Goal: Navigation & Orientation: Find specific page/section

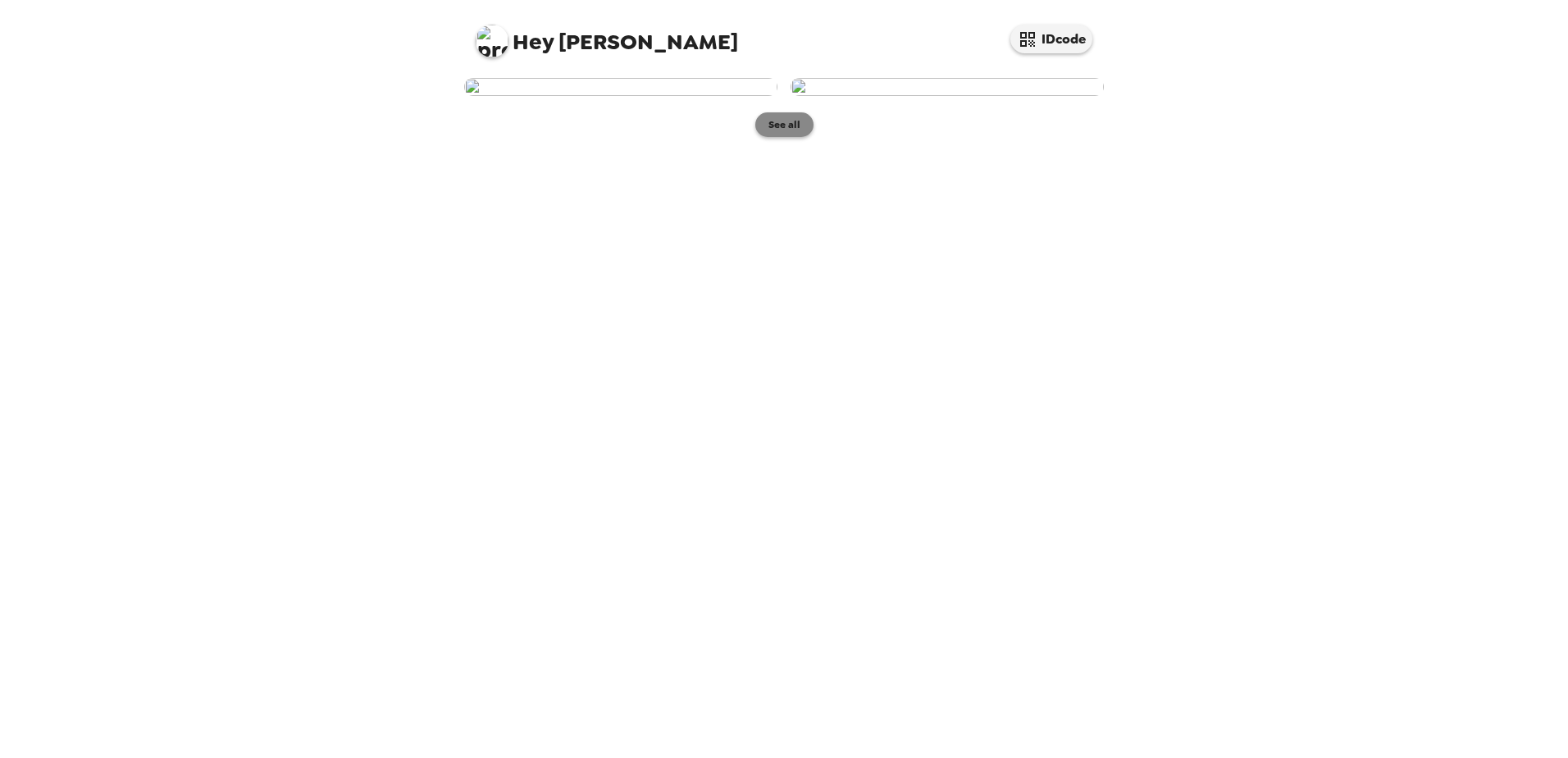
click at [780, 137] on button "See all" at bounding box center [784, 124] width 58 height 25
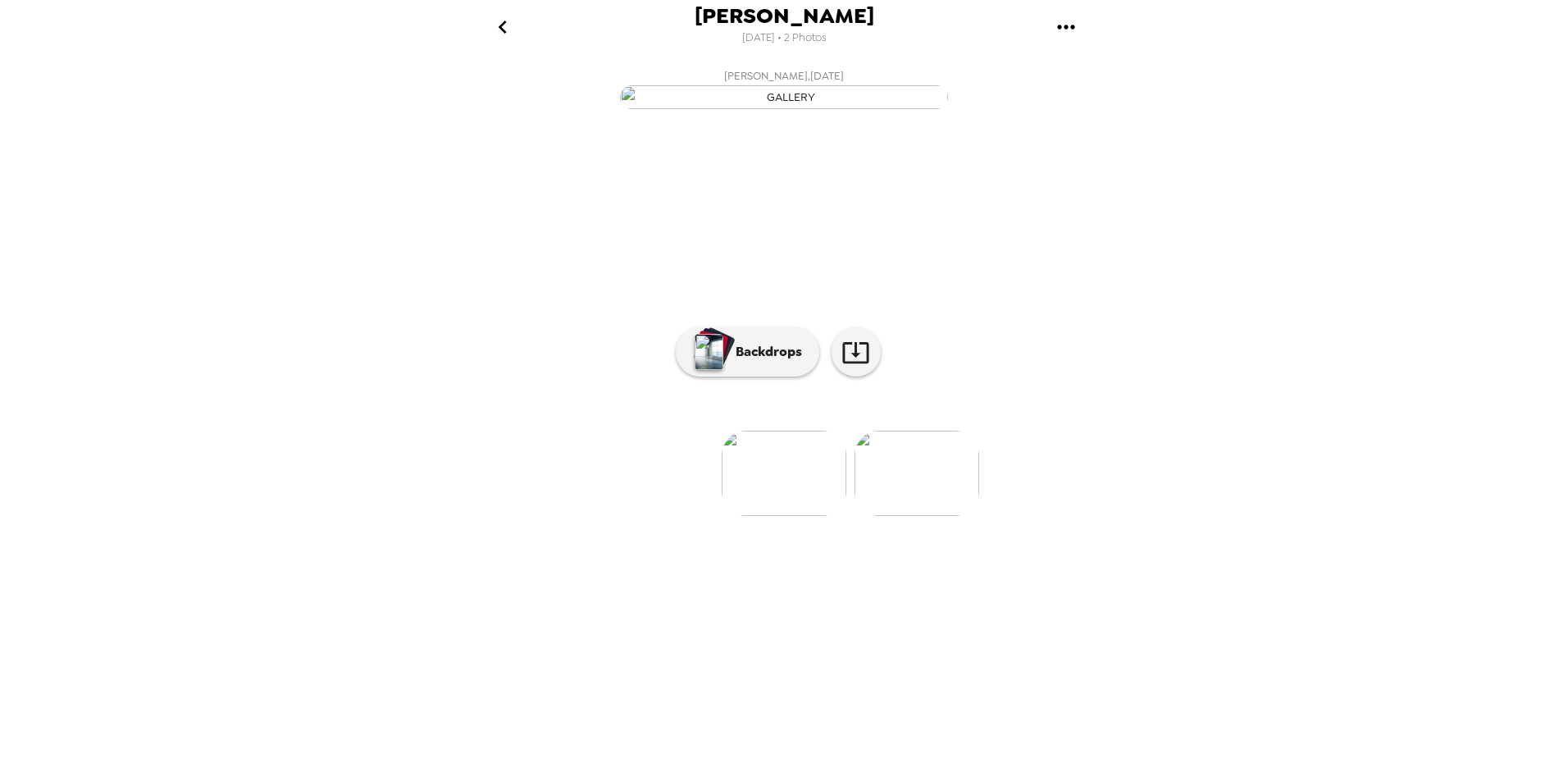
click at [913, 516] on img at bounding box center [916, 473] width 125 height 85
click at [781, 361] on p "Backdrops" at bounding box center [764, 352] width 75 height 20
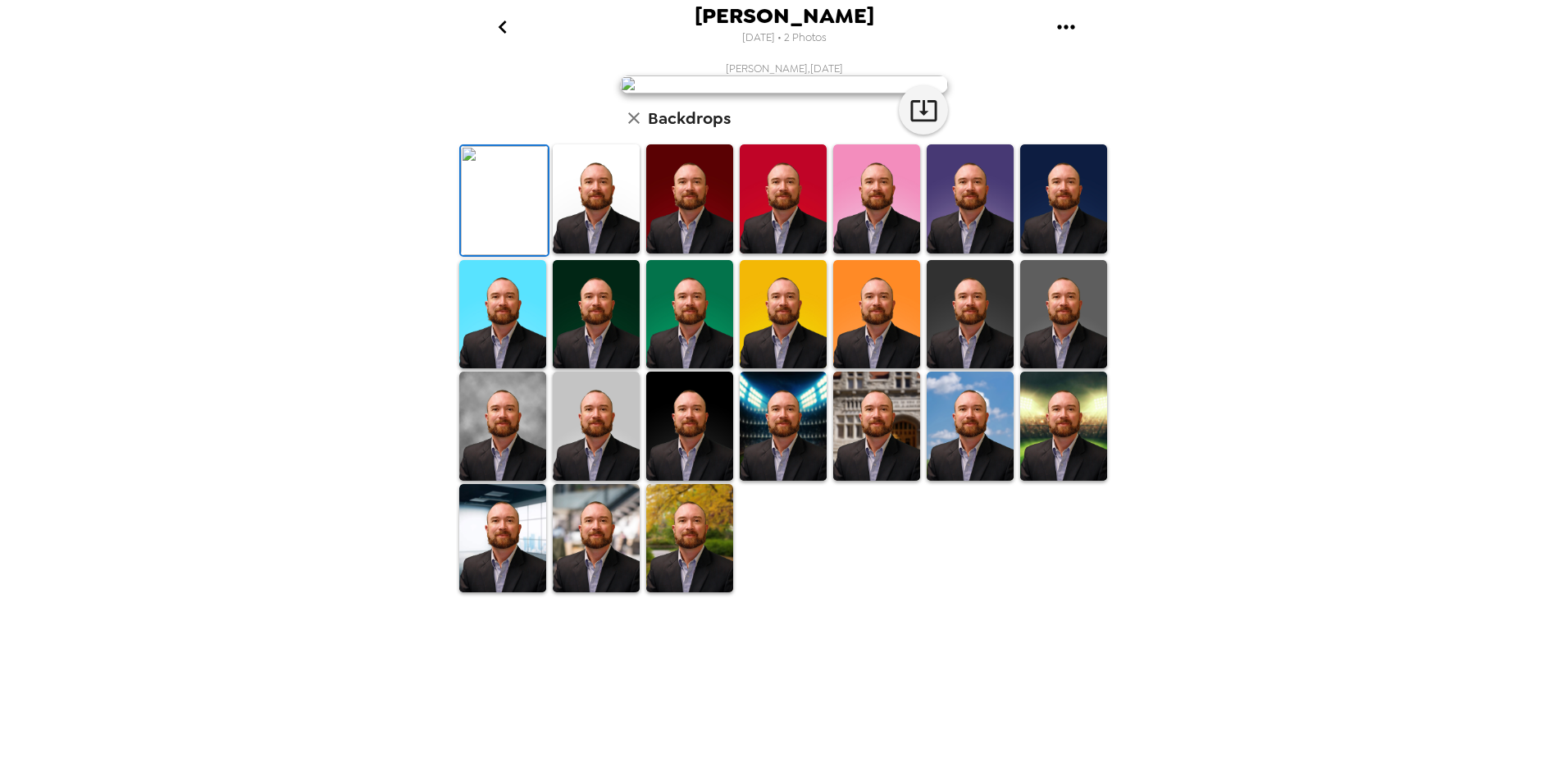
click at [513, 369] on img at bounding box center [502, 314] width 87 height 109
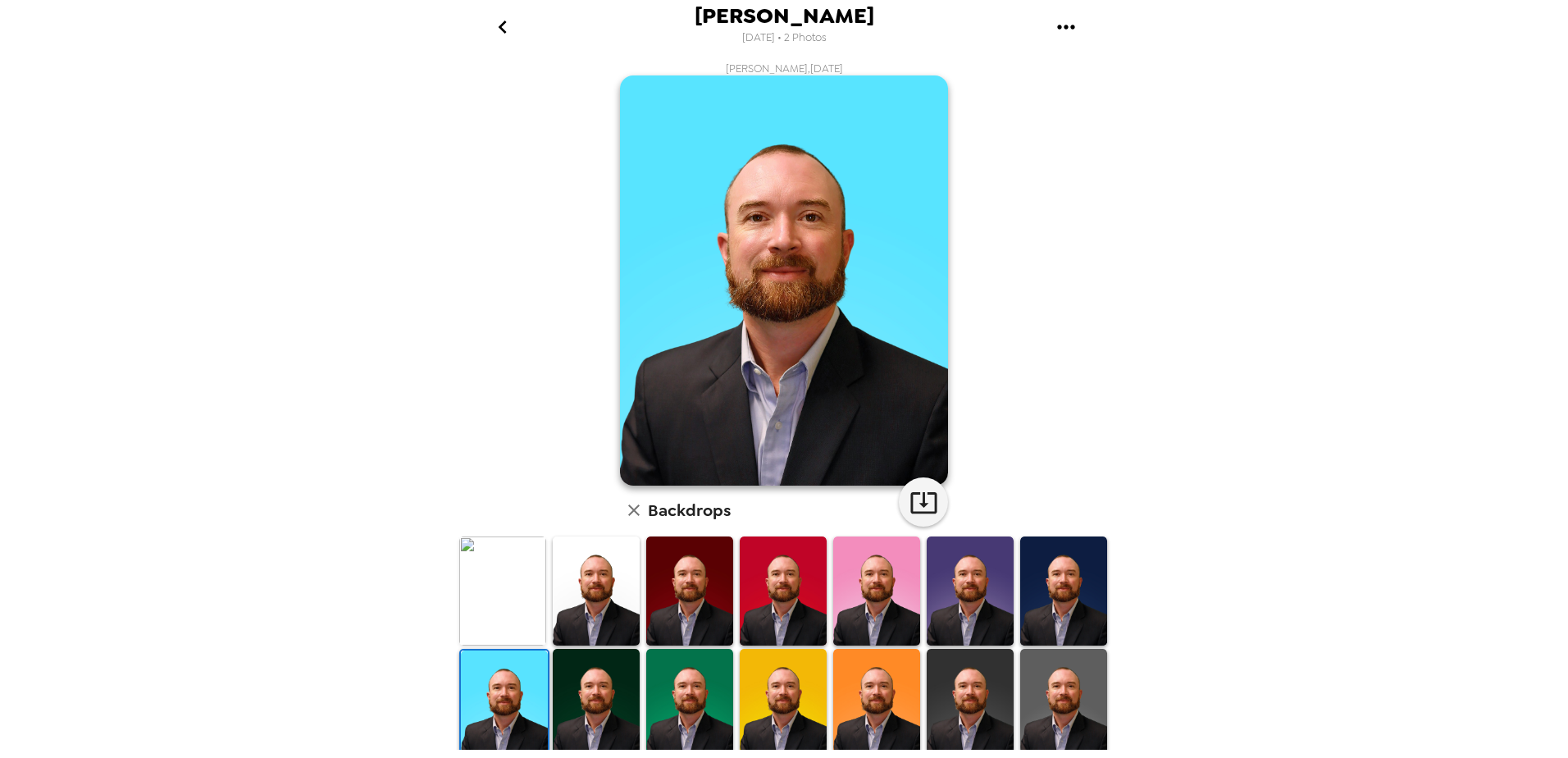
click at [1041, 703] on img at bounding box center [1063, 703] width 87 height 109
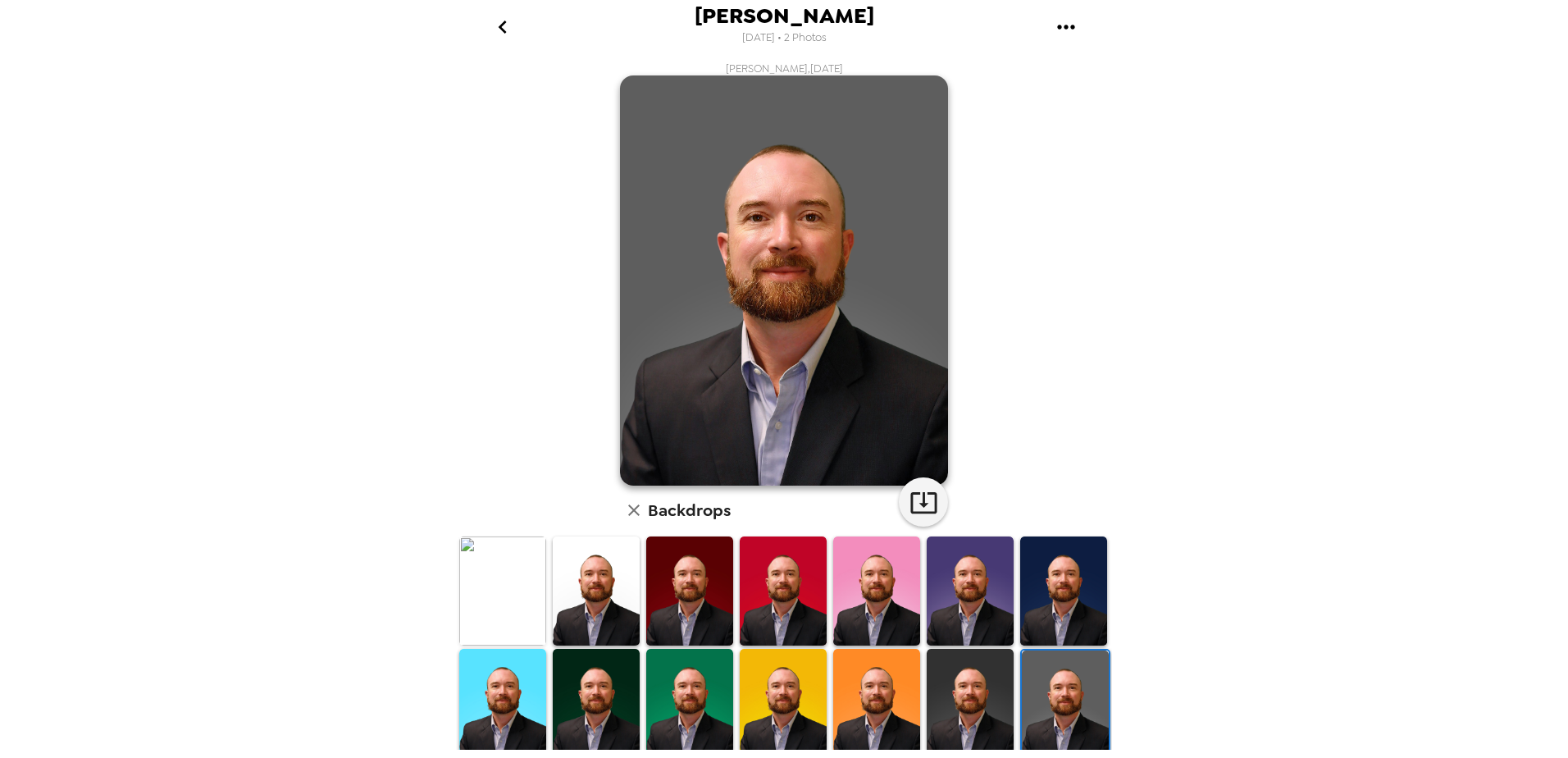
click at [950, 704] on img at bounding box center [969, 703] width 87 height 109
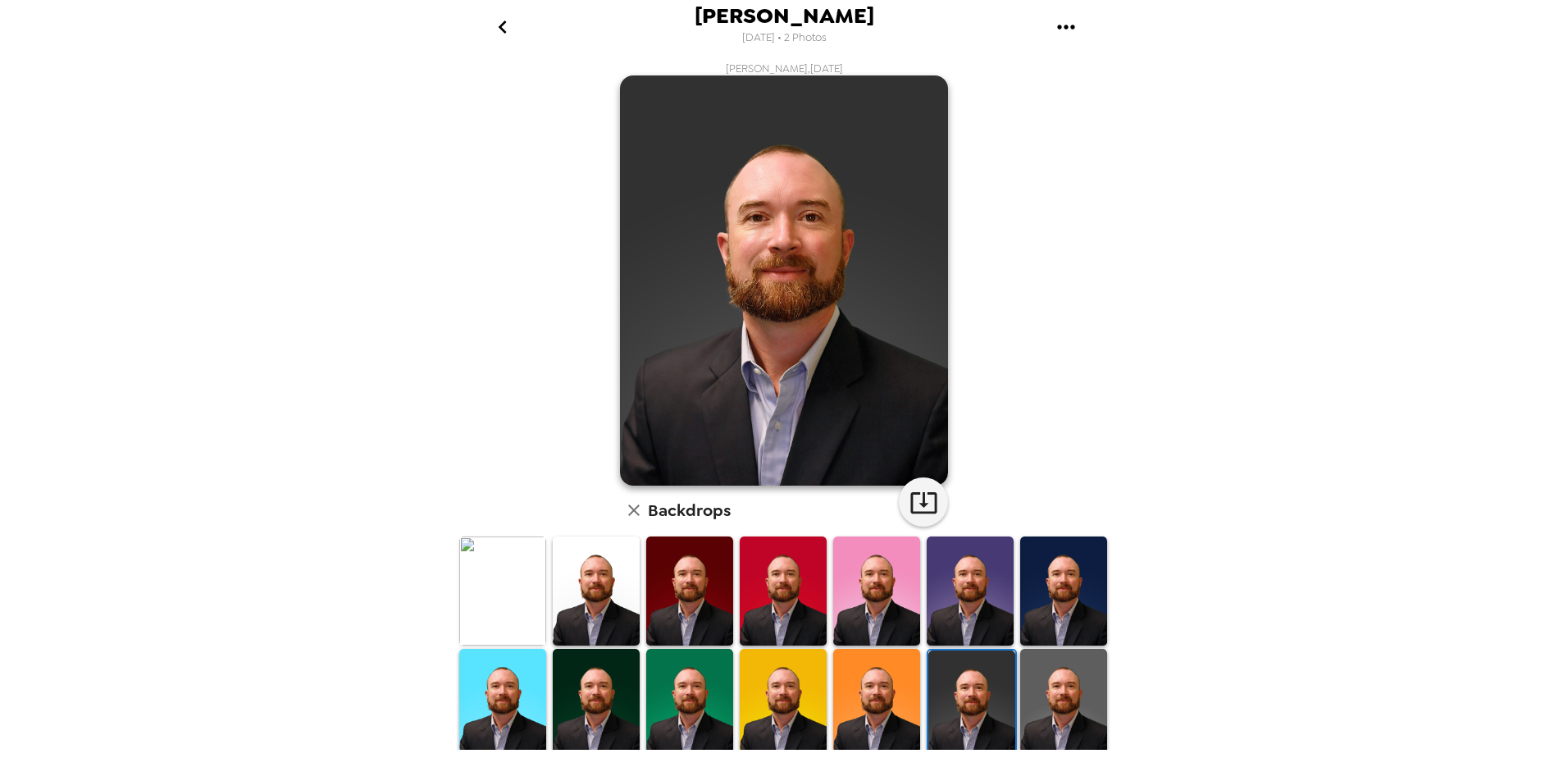
click at [1075, 618] on img at bounding box center [1063, 590] width 87 height 109
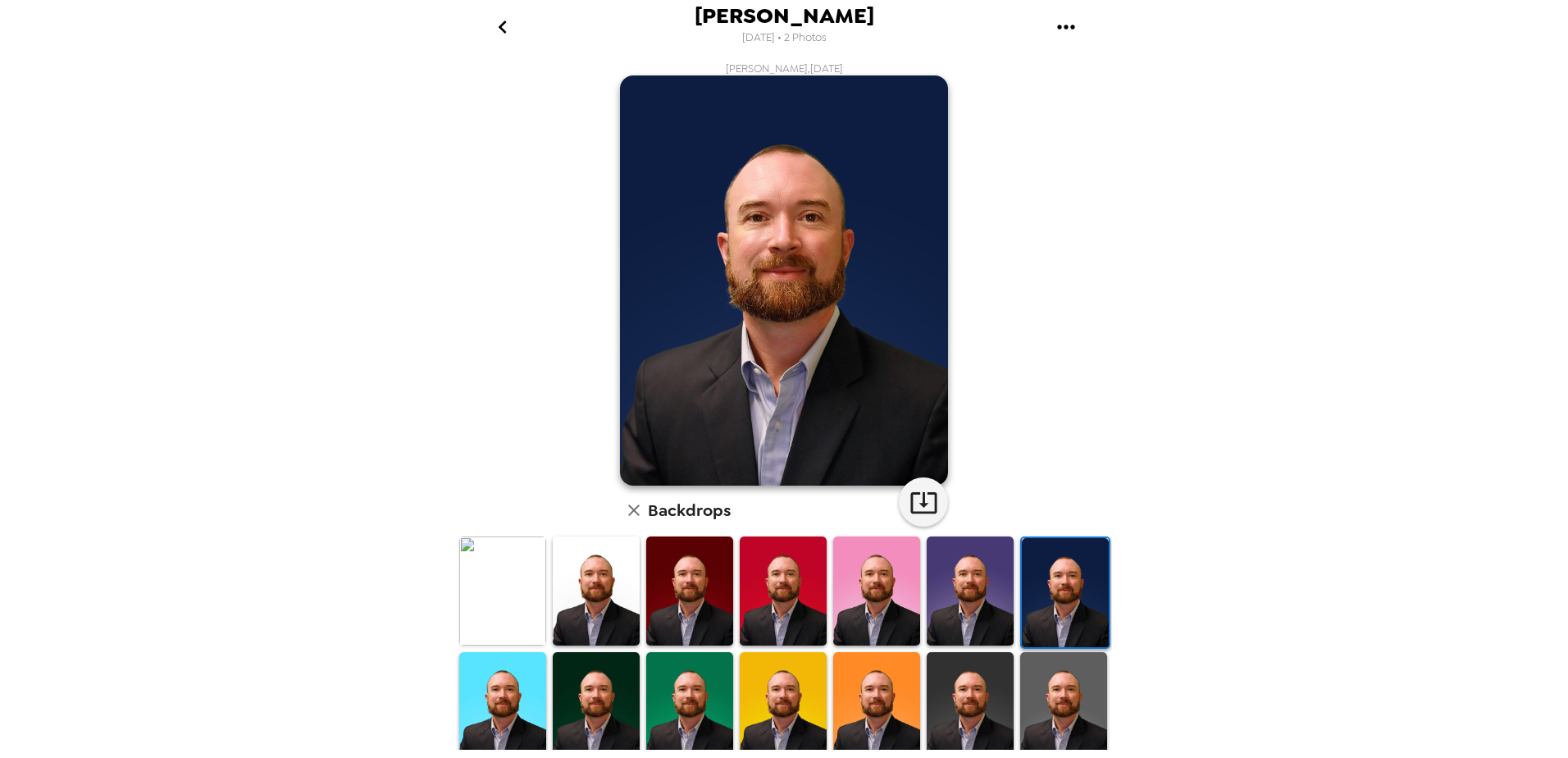
click at [953, 712] on img at bounding box center [969, 706] width 87 height 109
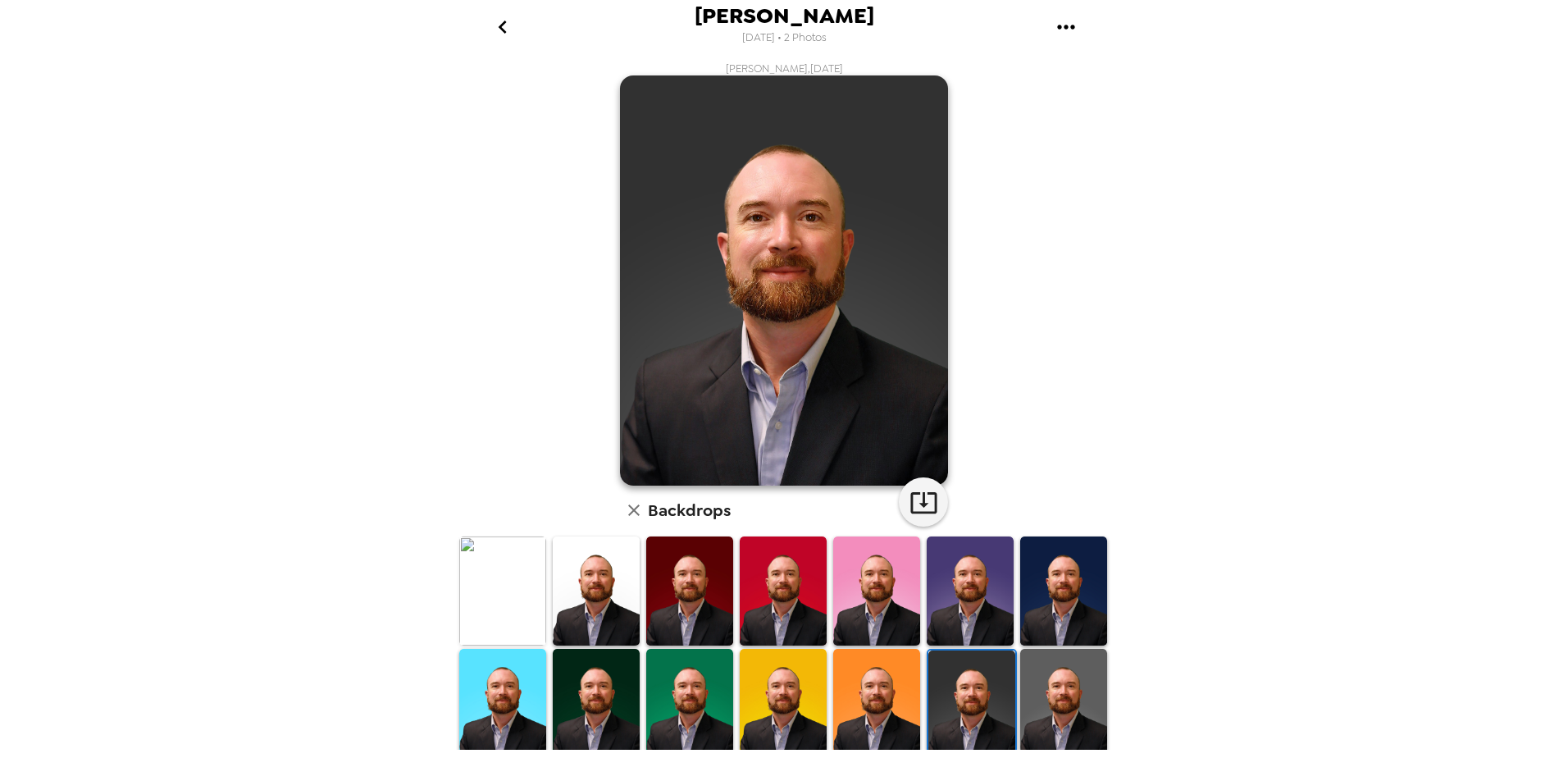
click at [1029, 683] on img at bounding box center [1063, 703] width 87 height 109
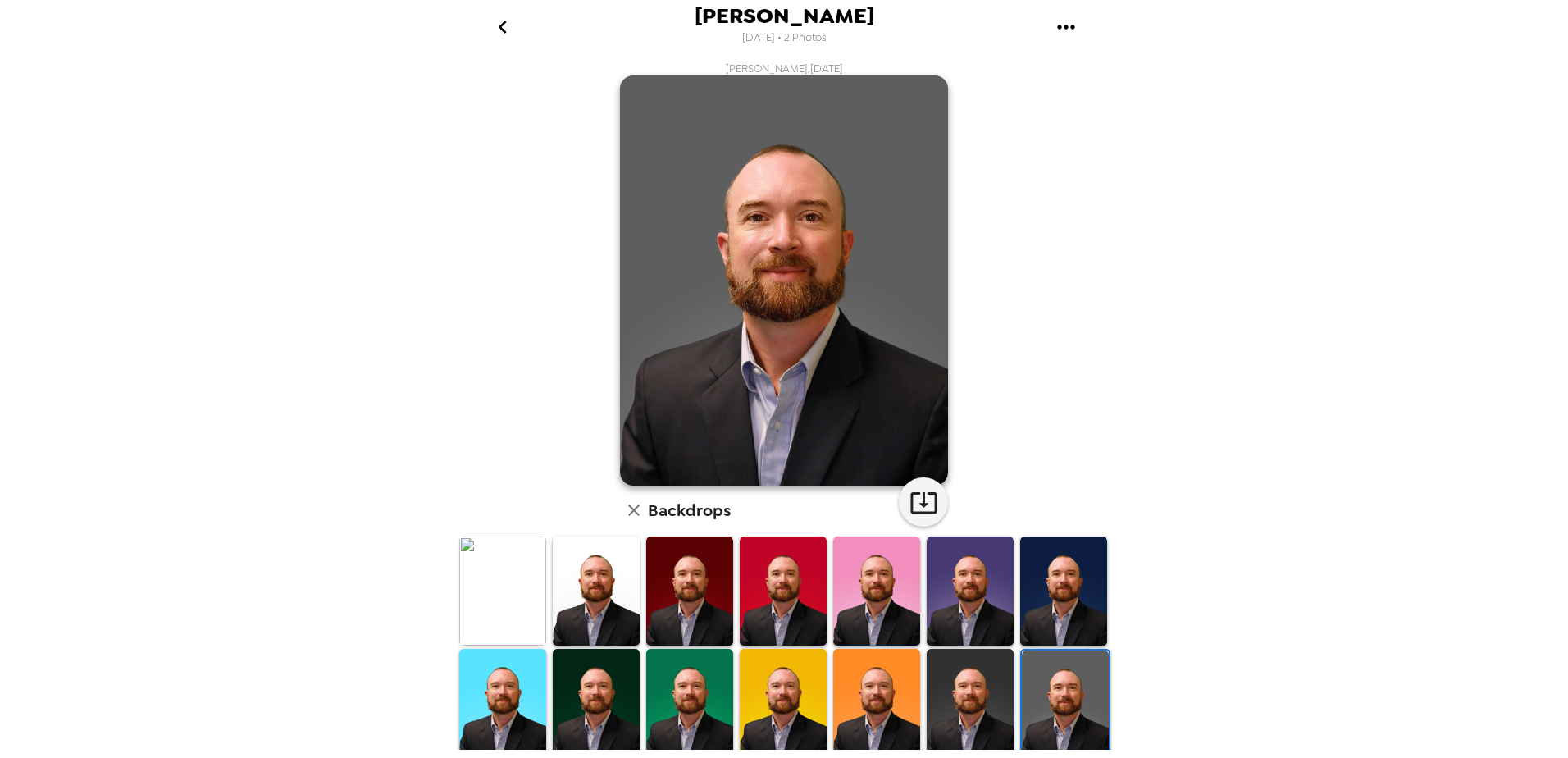
click at [965, 701] on img at bounding box center [969, 703] width 87 height 109
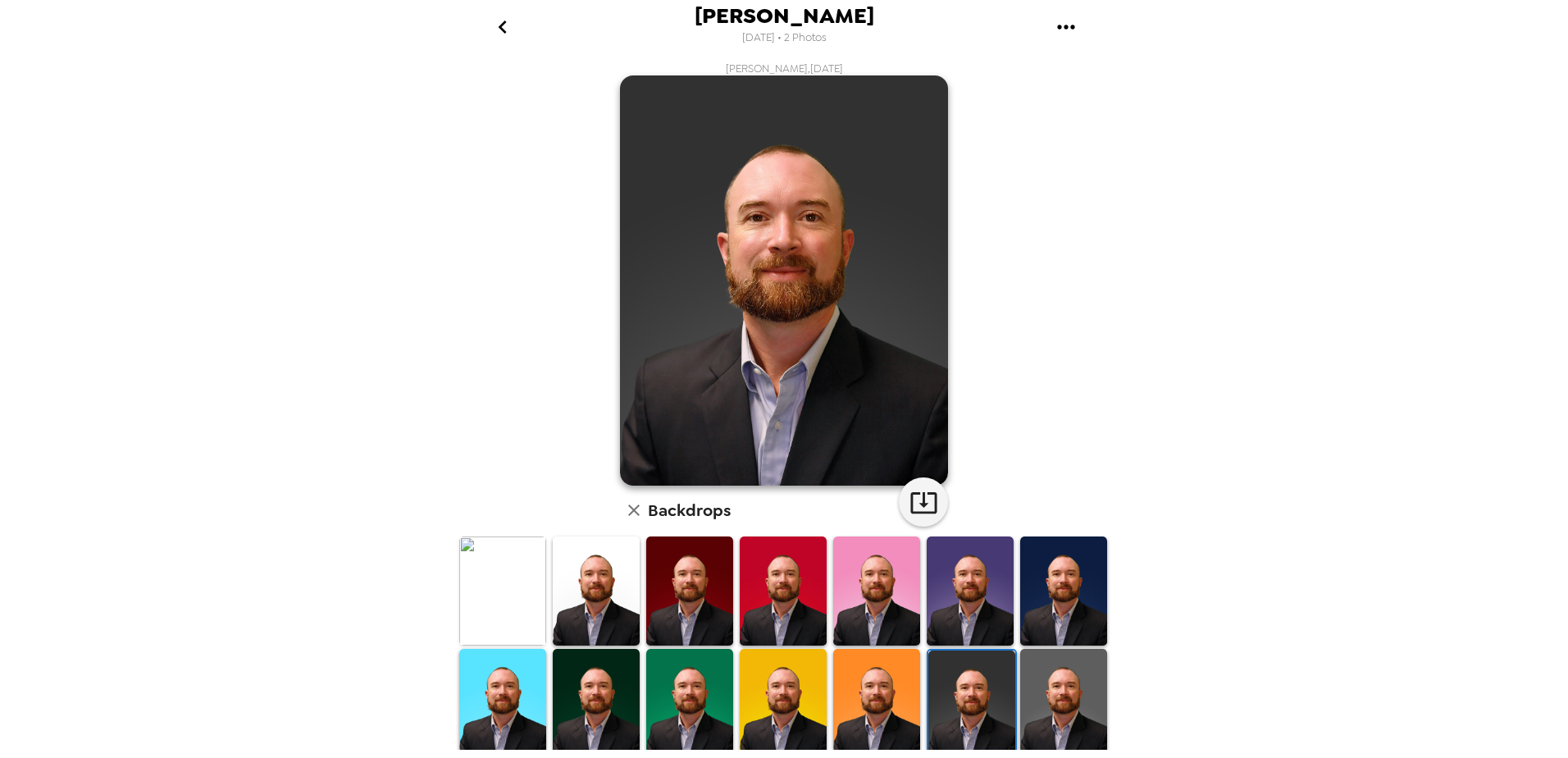
click at [587, 678] on img at bounding box center [596, 703] width 87 height 109
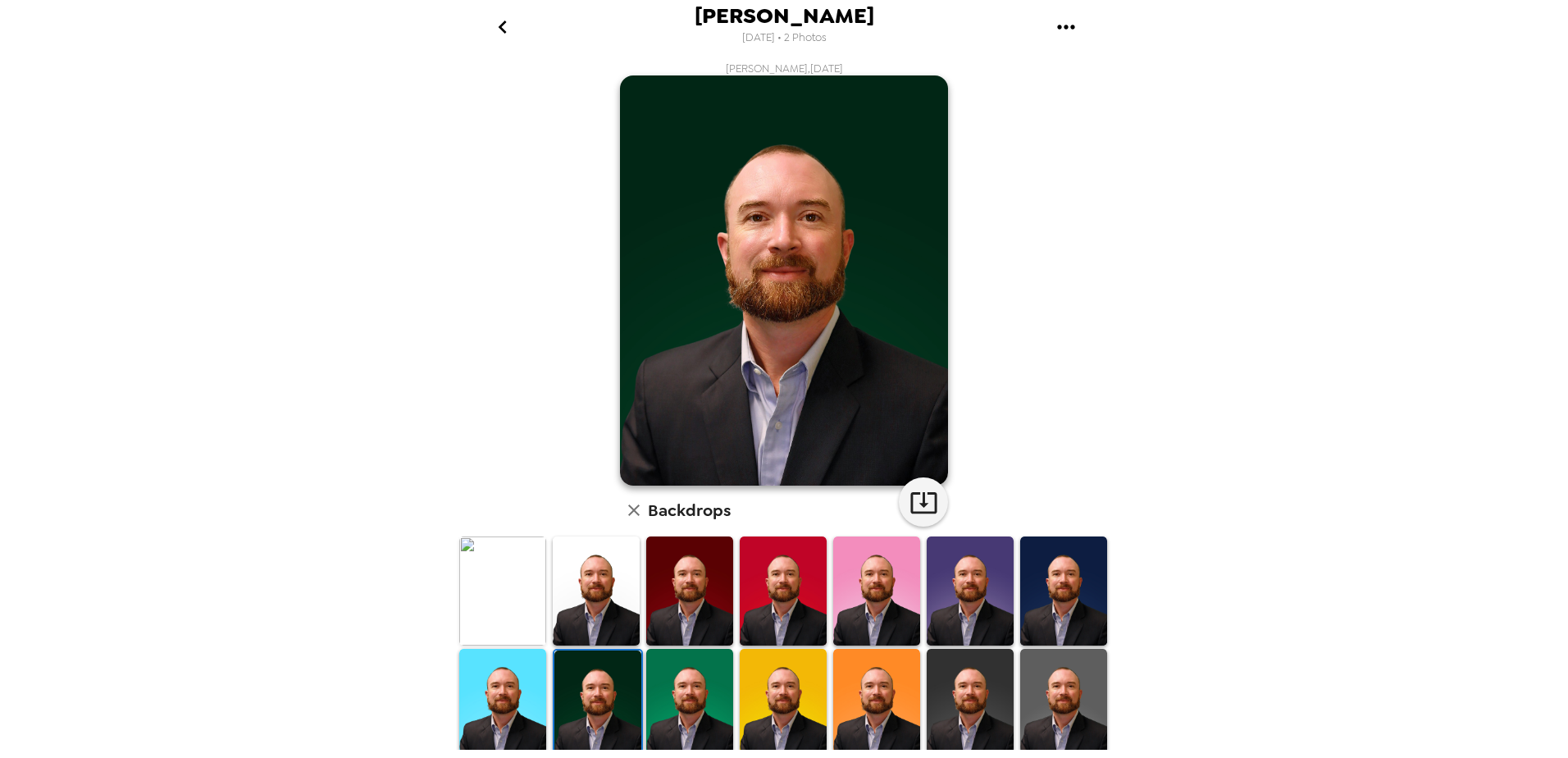
click at [960, 692] on img at bounding box center [969, 703] width 87 height 109
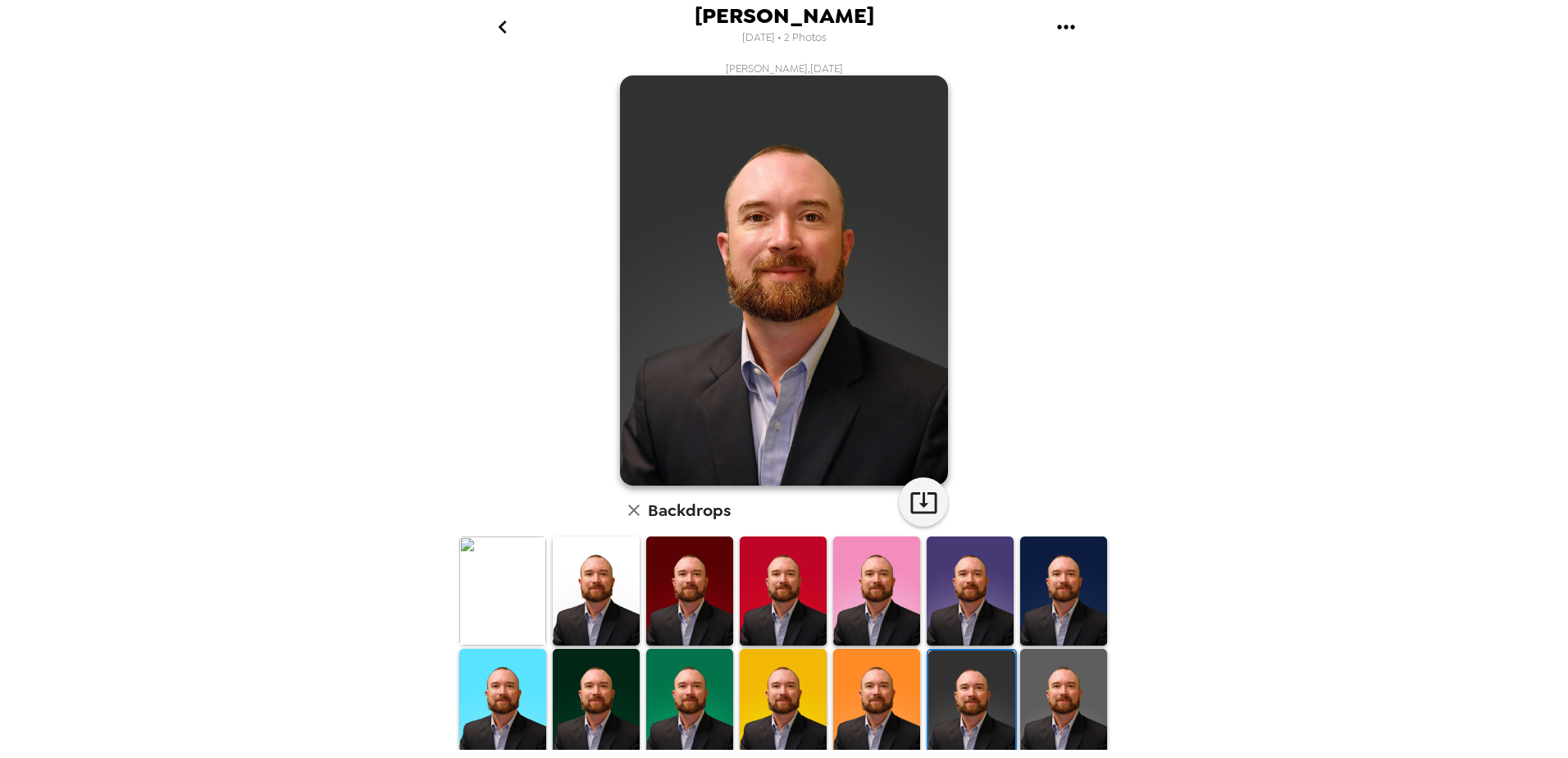
click at [521, 587] on img at bounding box center [502, 590] width 87 height 109
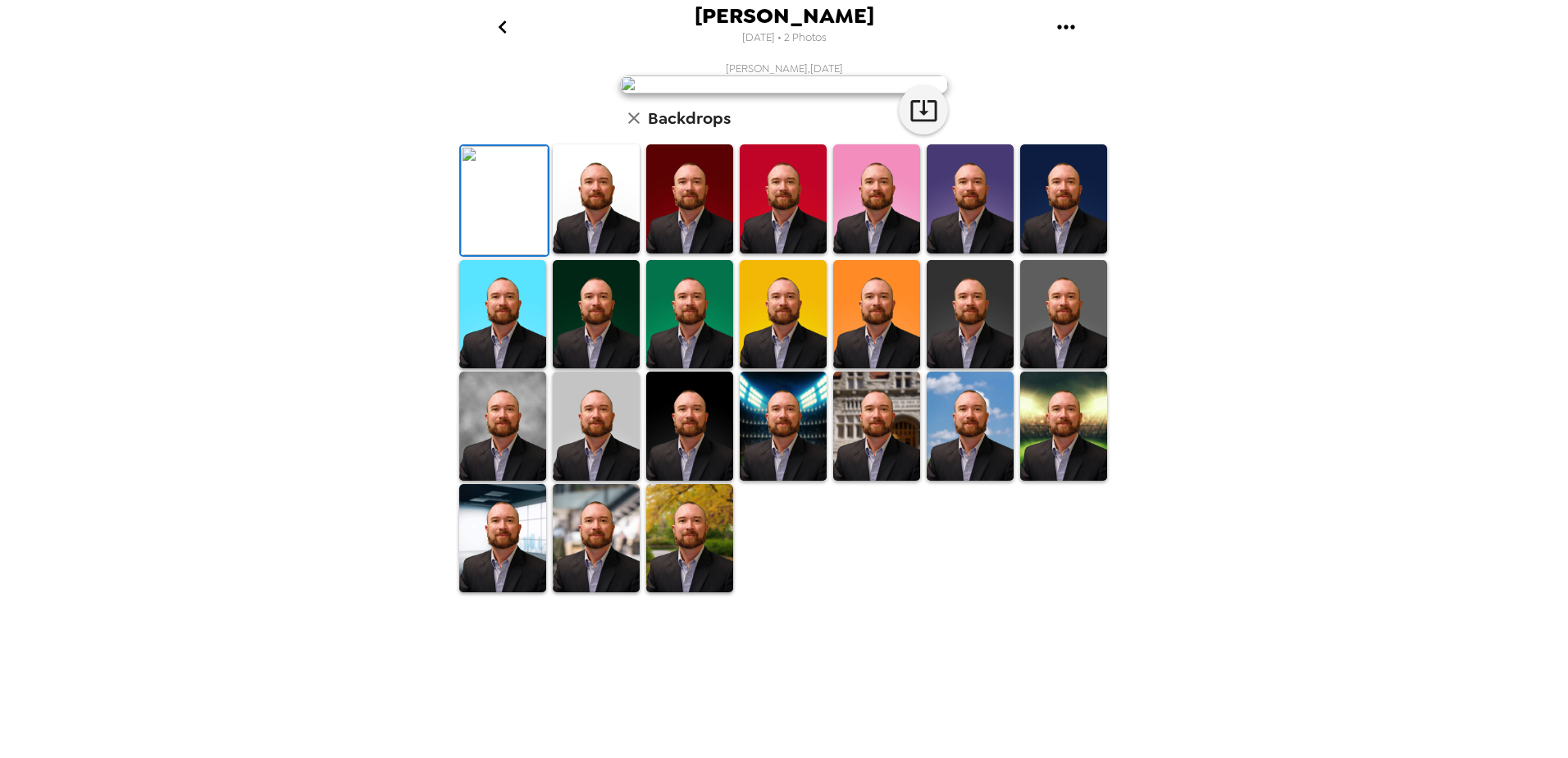
click at [573, 253] on img at bounding box center [596, 198] width 87 height 109
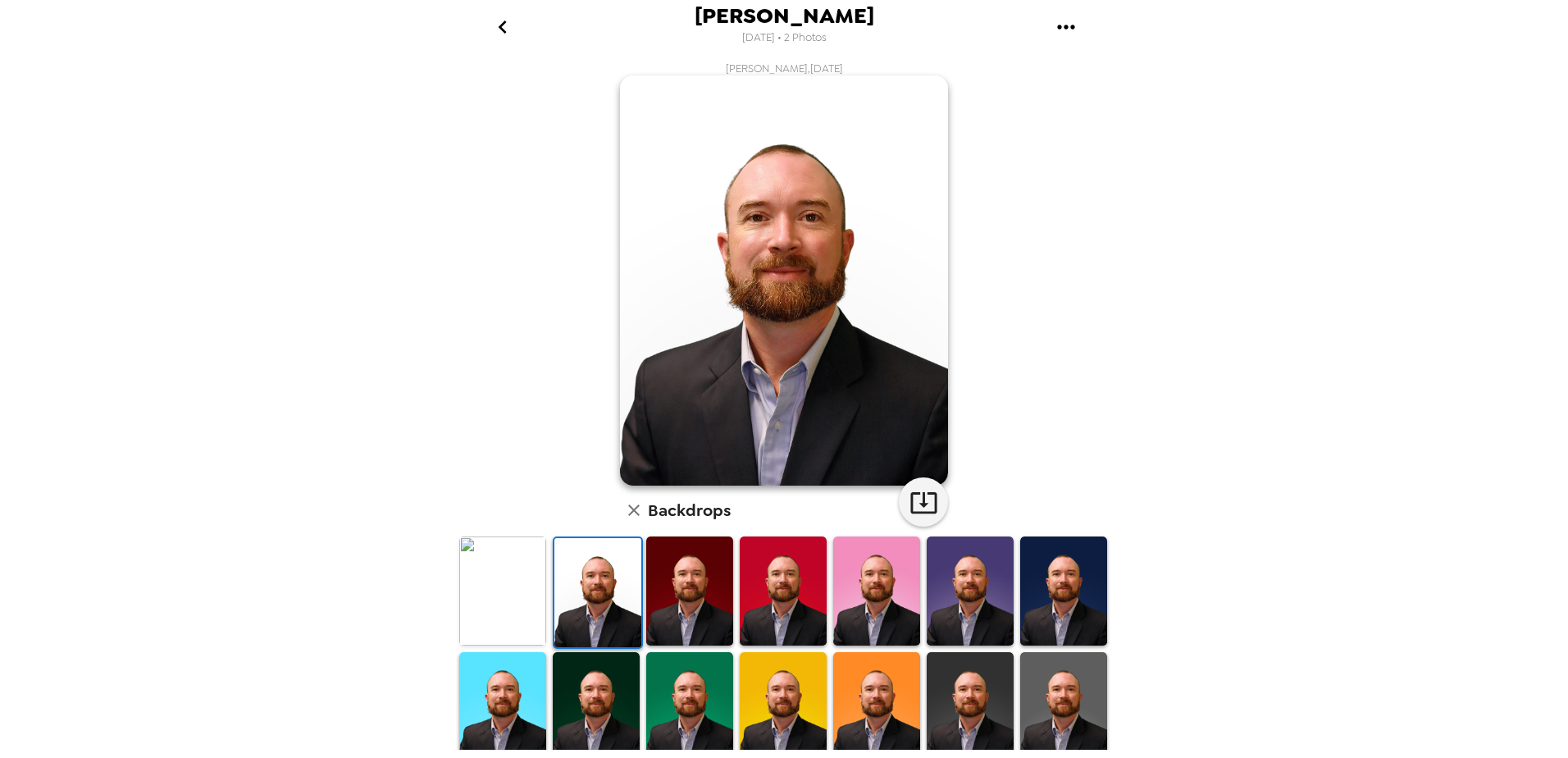
click at [889, 696] on img at bounding box center [876, 706] width 87 height 109
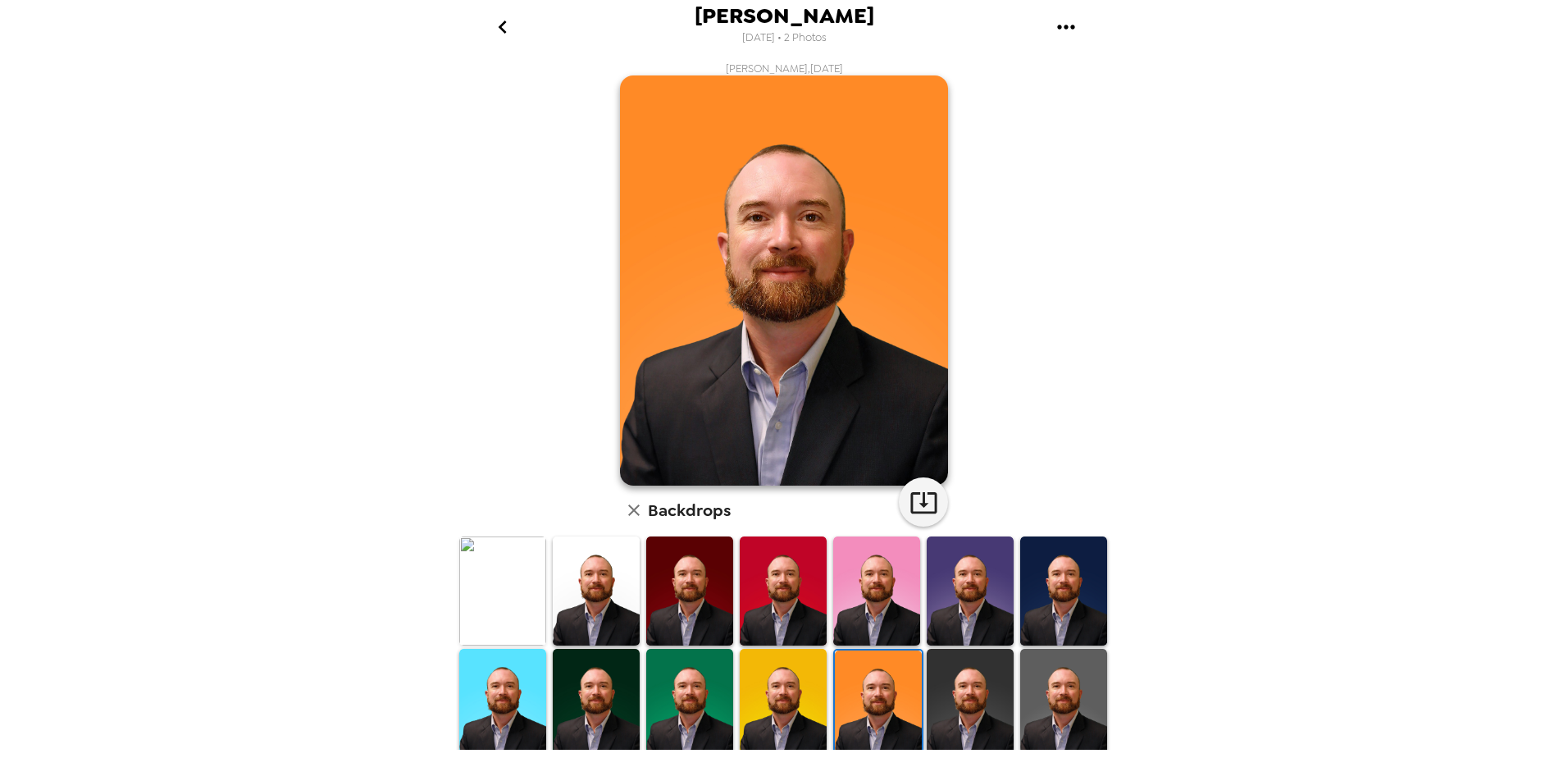
click at [968, 701] on img at bounding box center [969, 703] width 87 height 109
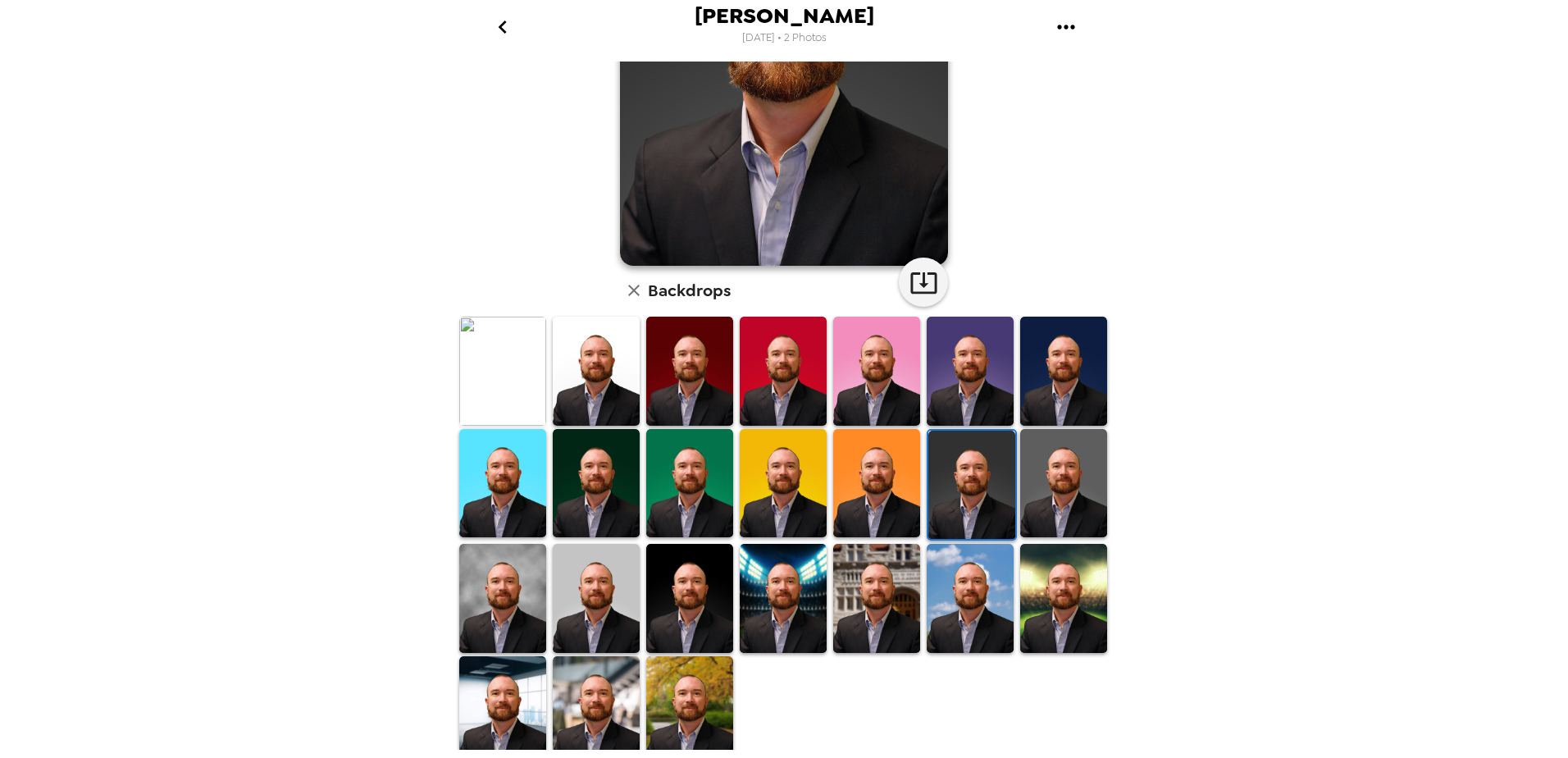
scroll to position [227, 0]
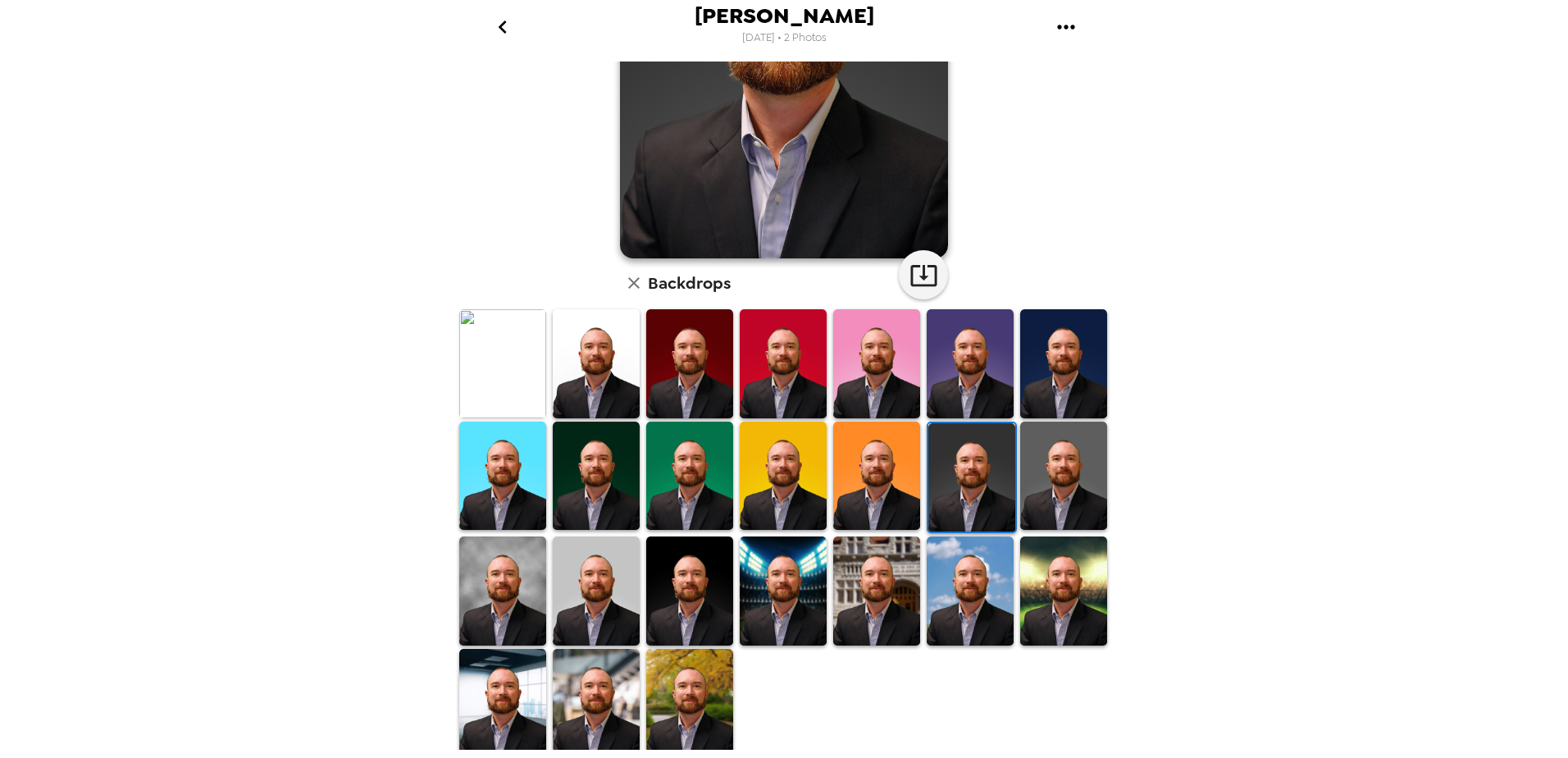
click at [526, 574] on img at bounding box center [502, 590] width 87 height 109
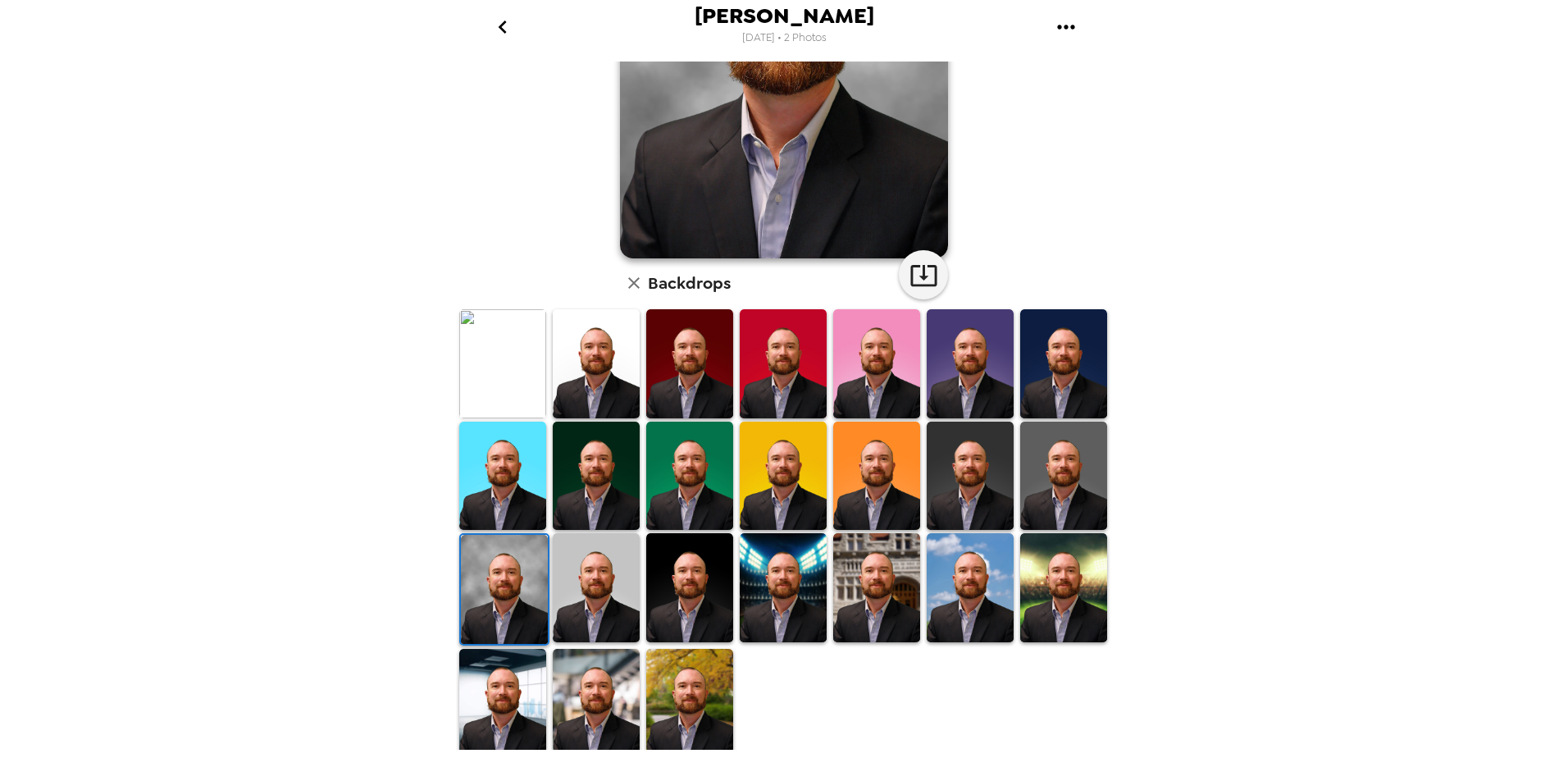
click at [626, 671] on img at bounding box center [596, 703] width 87 height 109
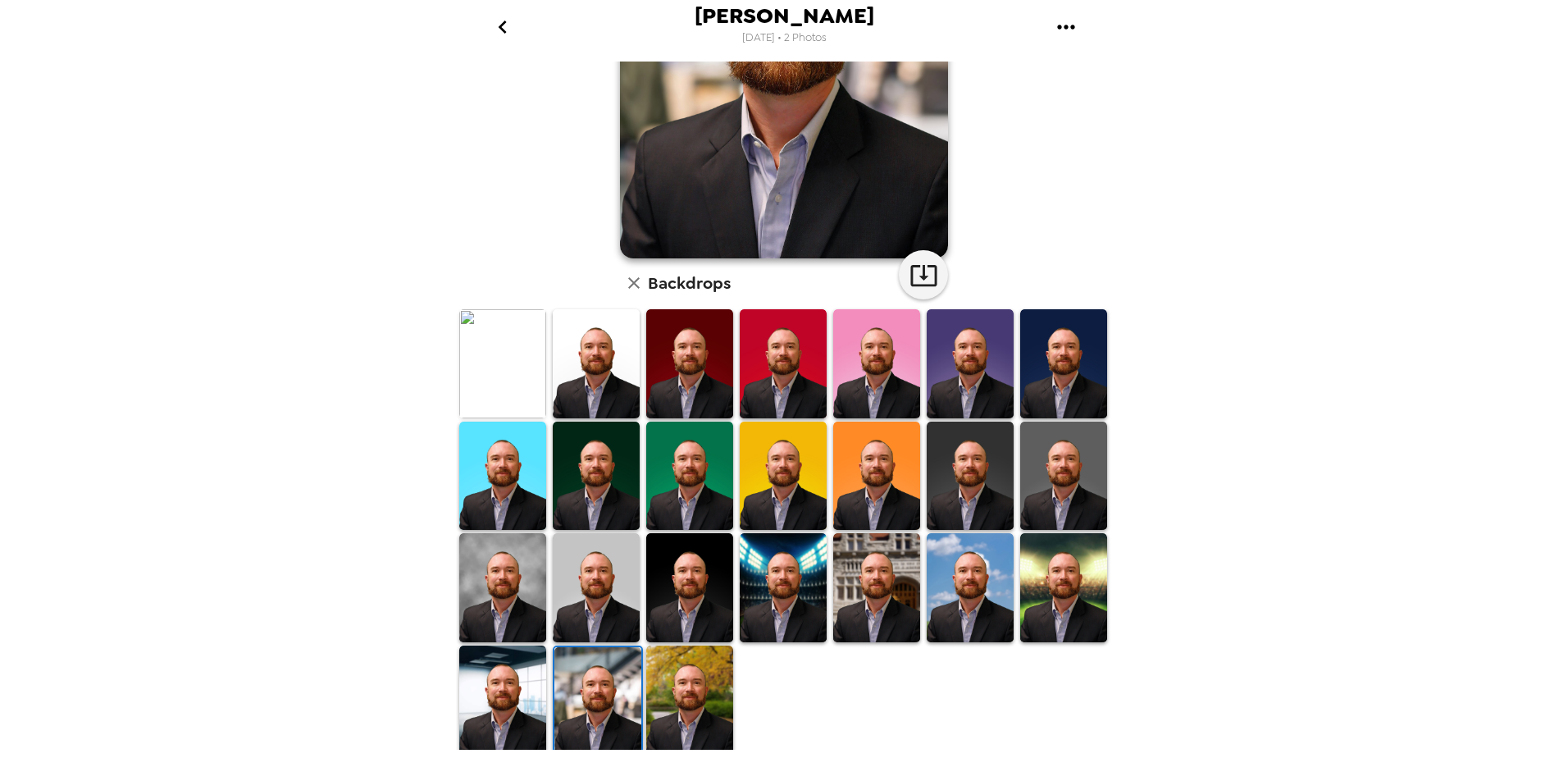
click at [811, 562] on img at bounding box center [783, 587] width 87 height 109
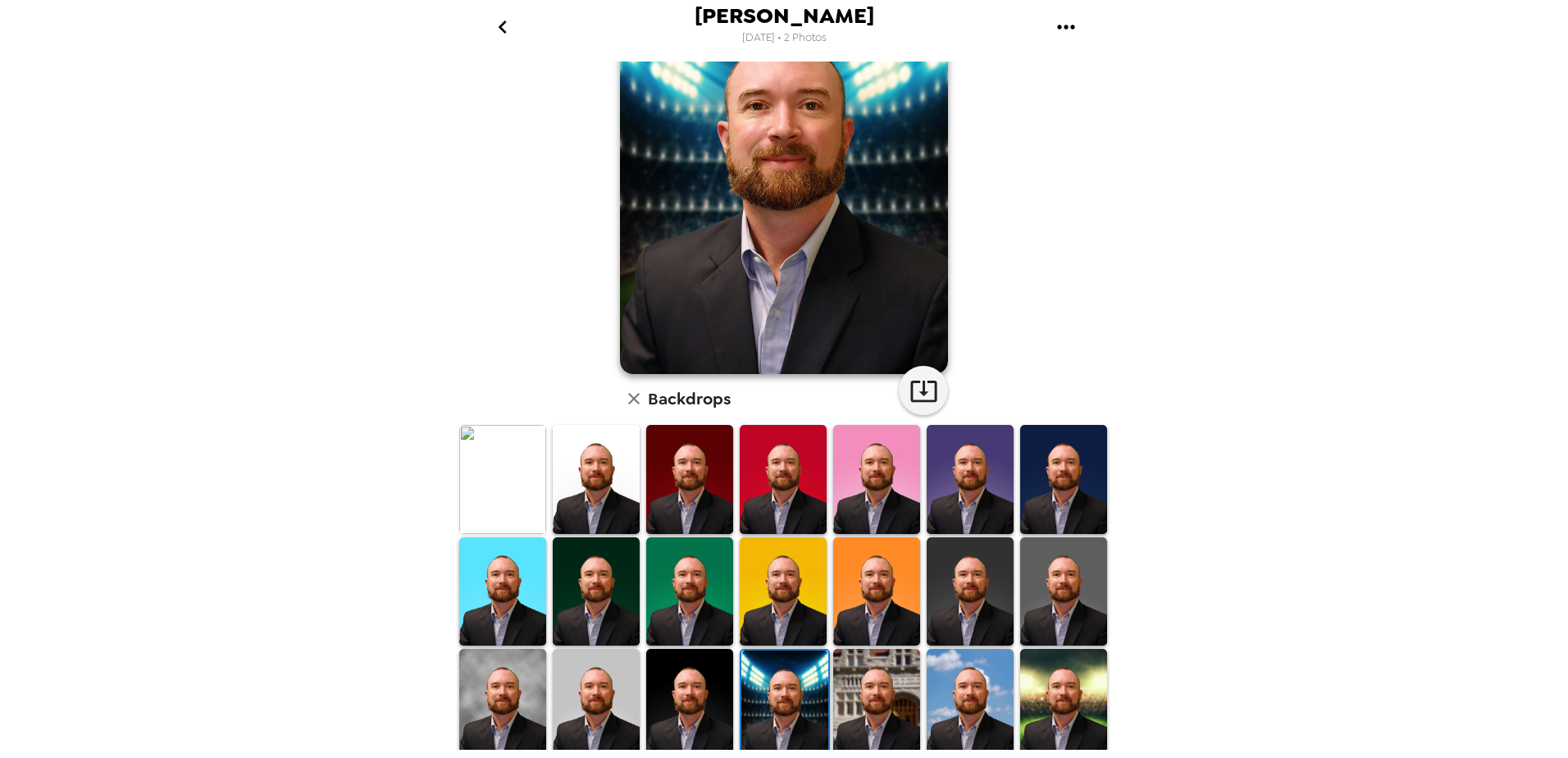
scroll to position [0, 0]
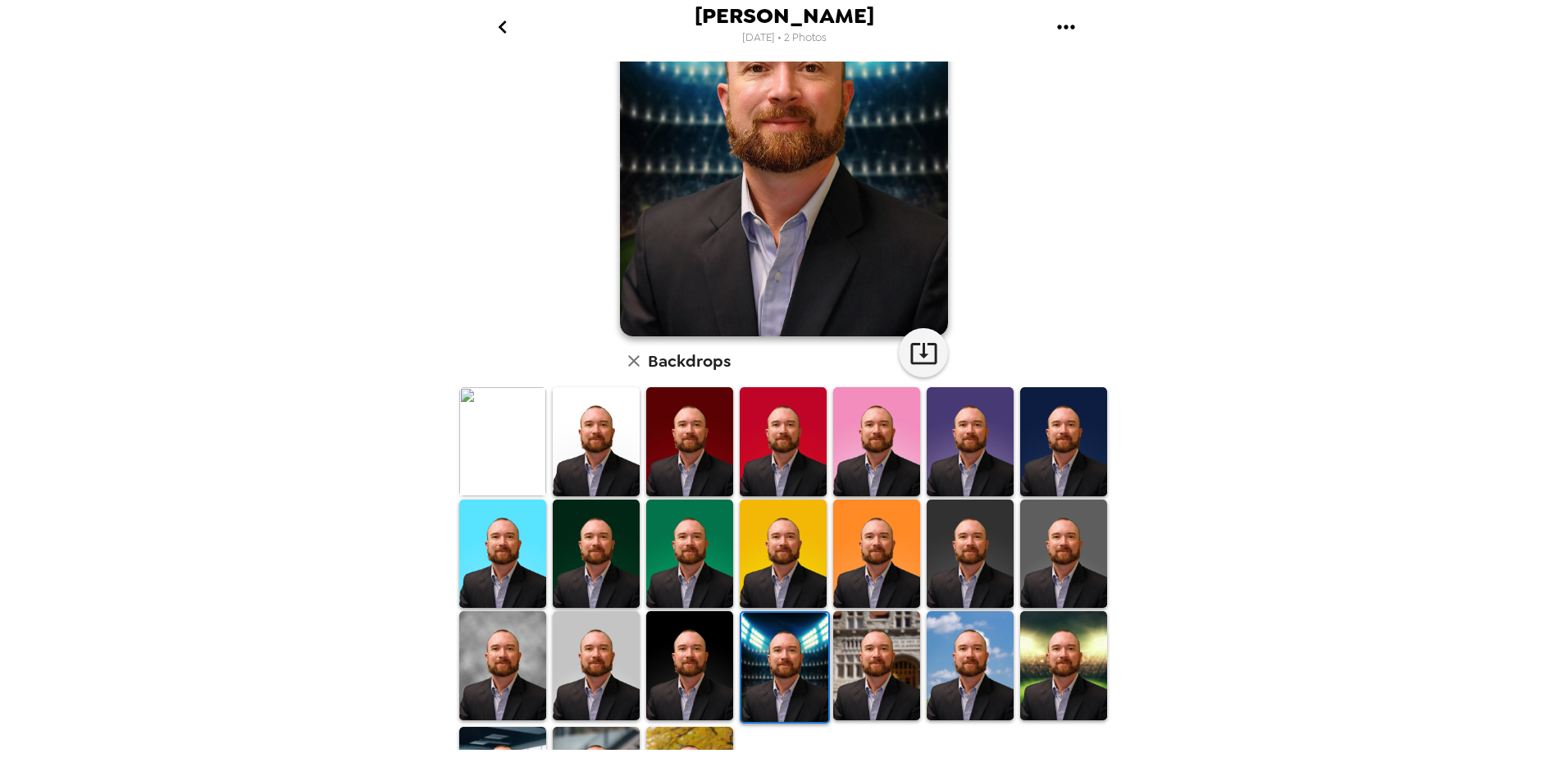
scroll to position [227, 0]
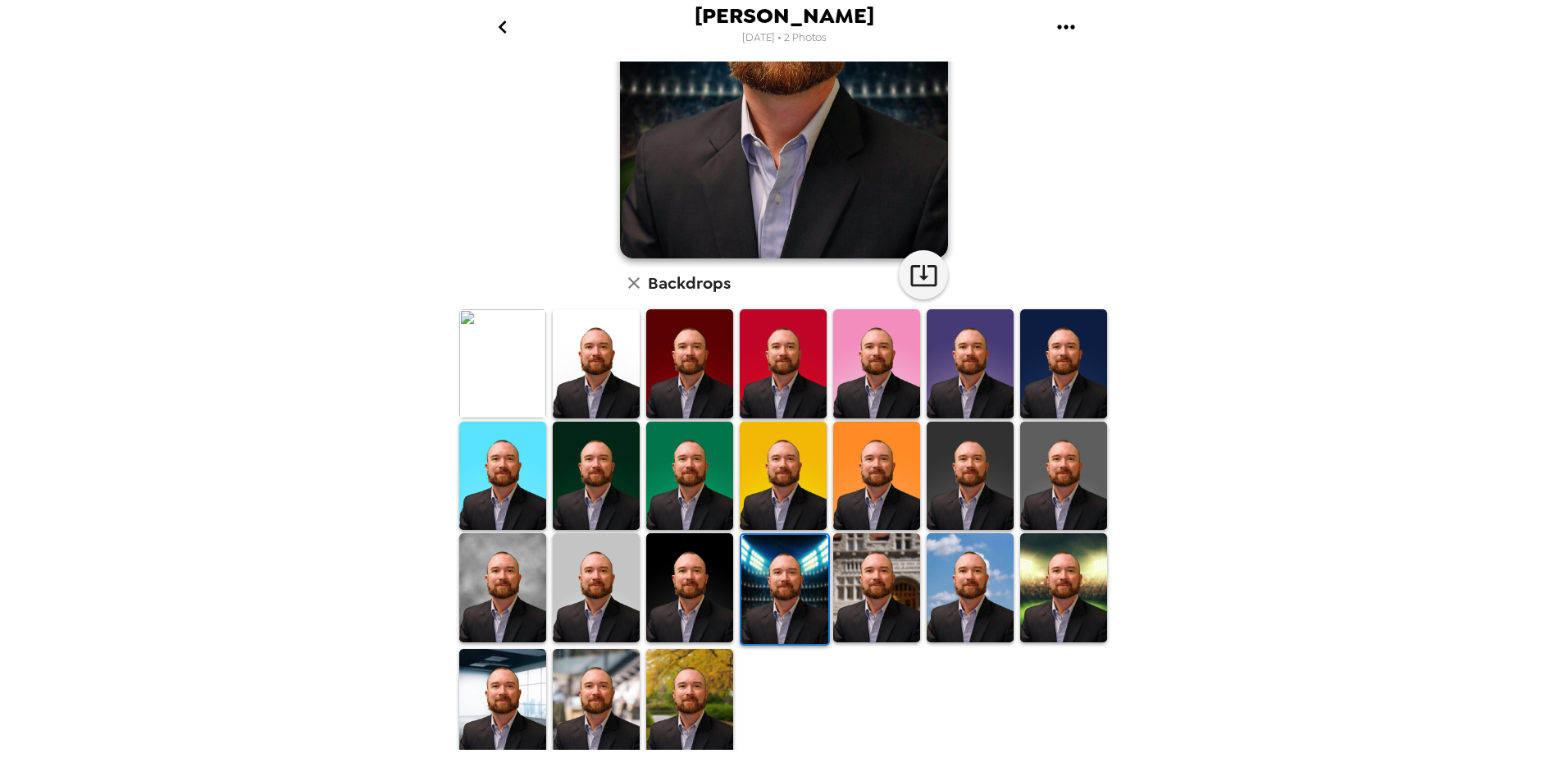
click at [874, 562] on img at bounding box center [876, 587] width 87 height 108
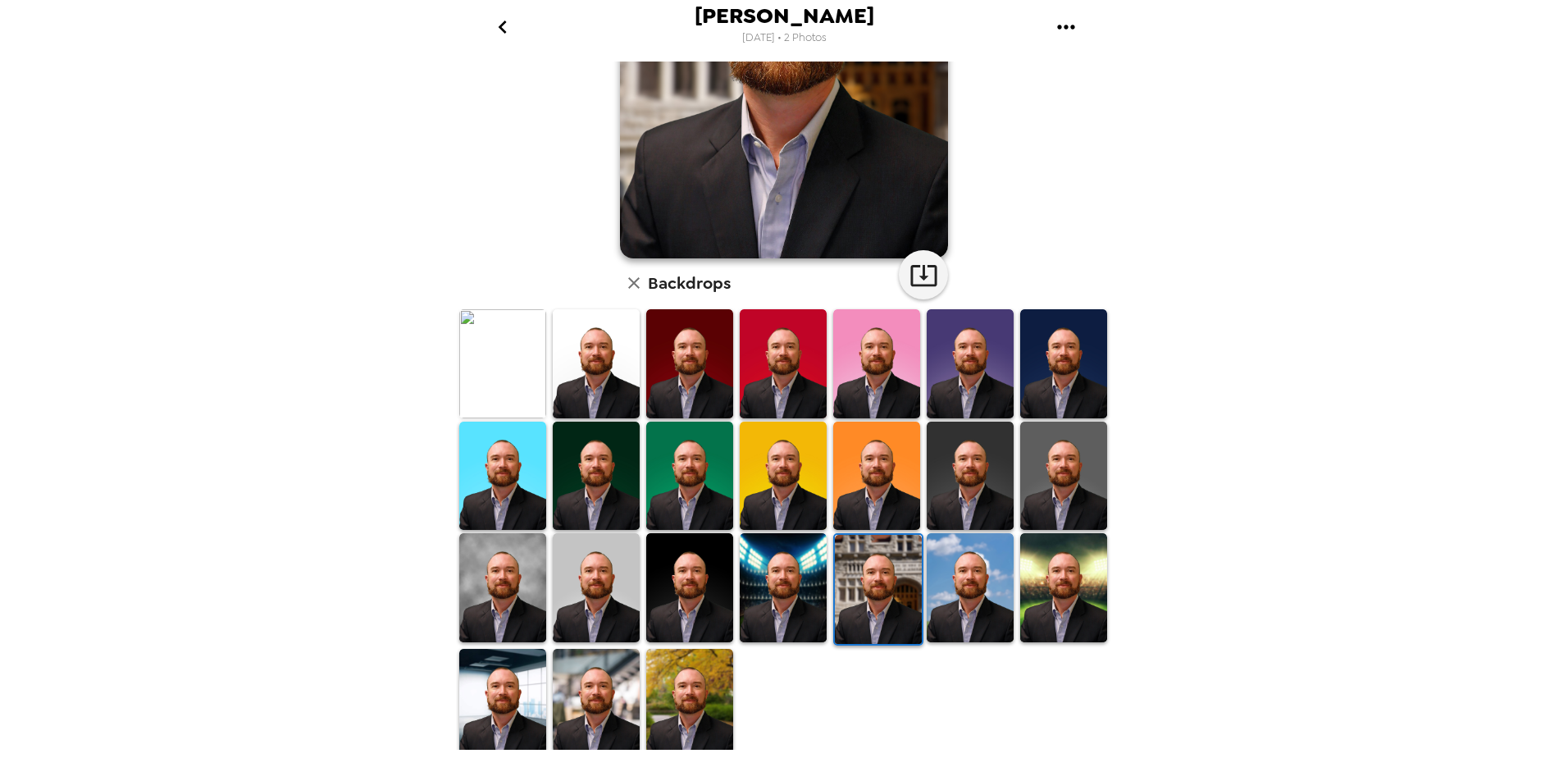
click at [945, 574] on img at bounding box center [969, 587] width 87 height 108
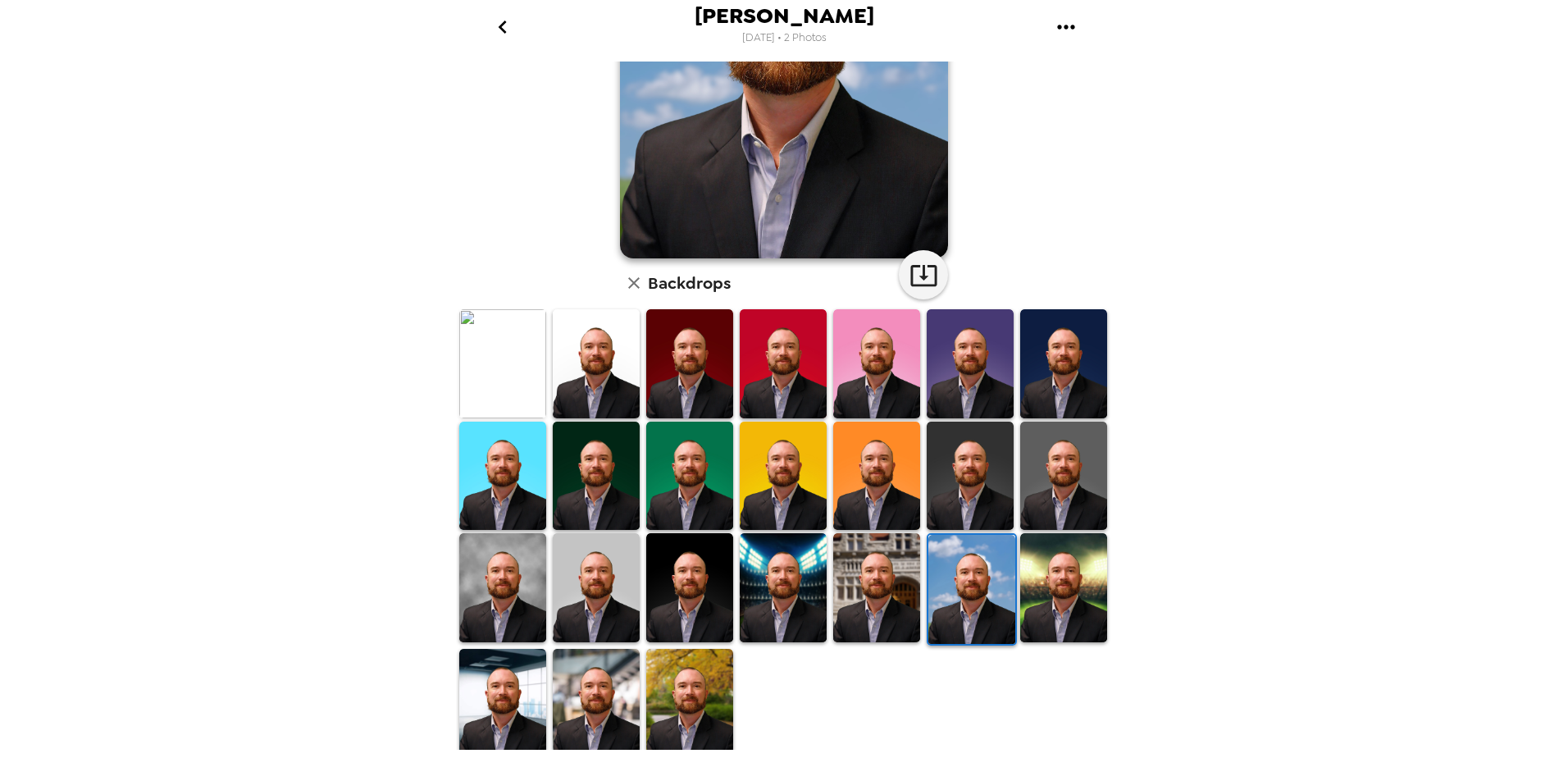
click at [1044, 573] on img at bounding box center [1063, 587] width 87 height 108
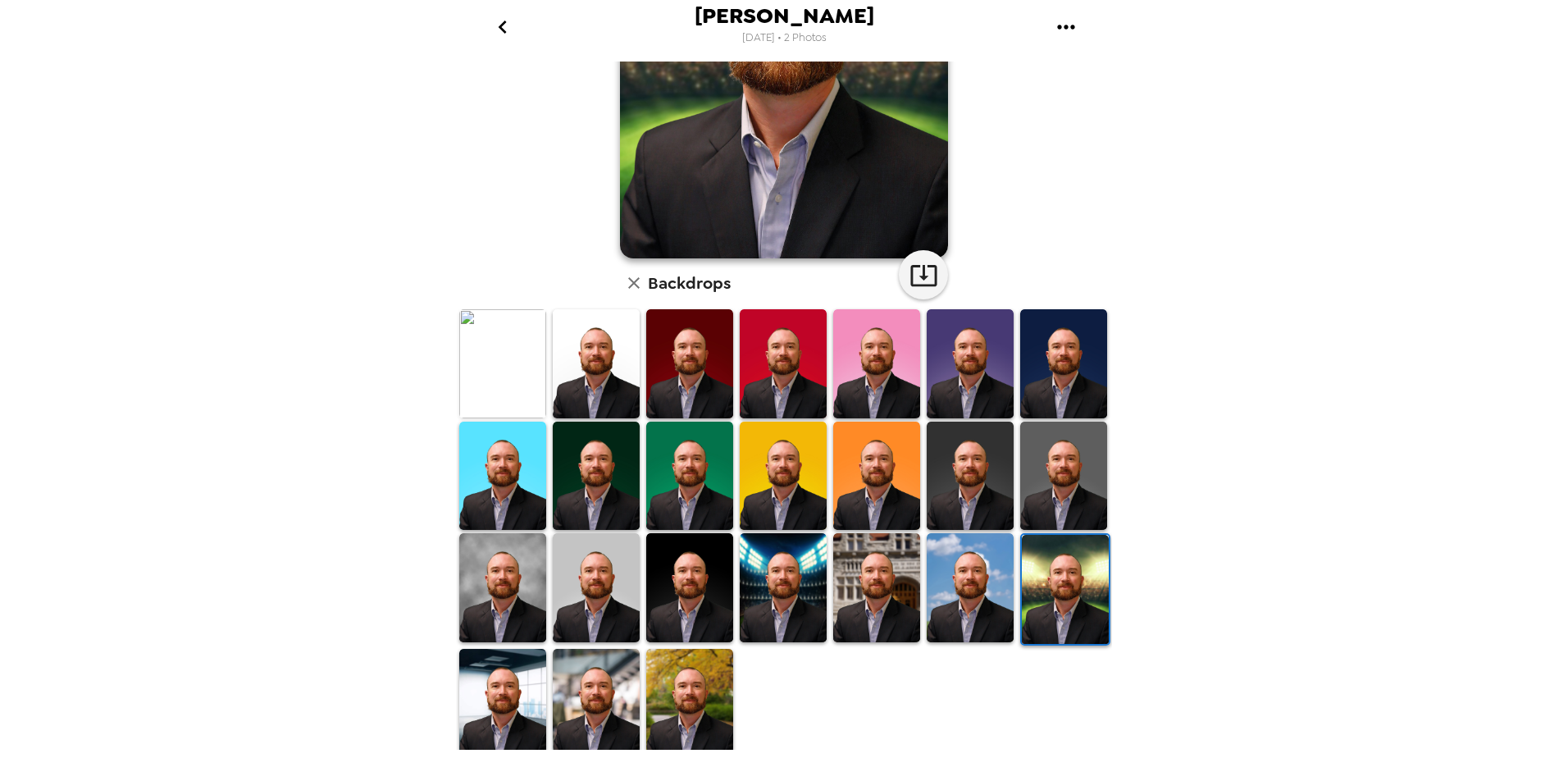
click at [720, 682] on img at bounding box center [689, 703] width 87 height 108
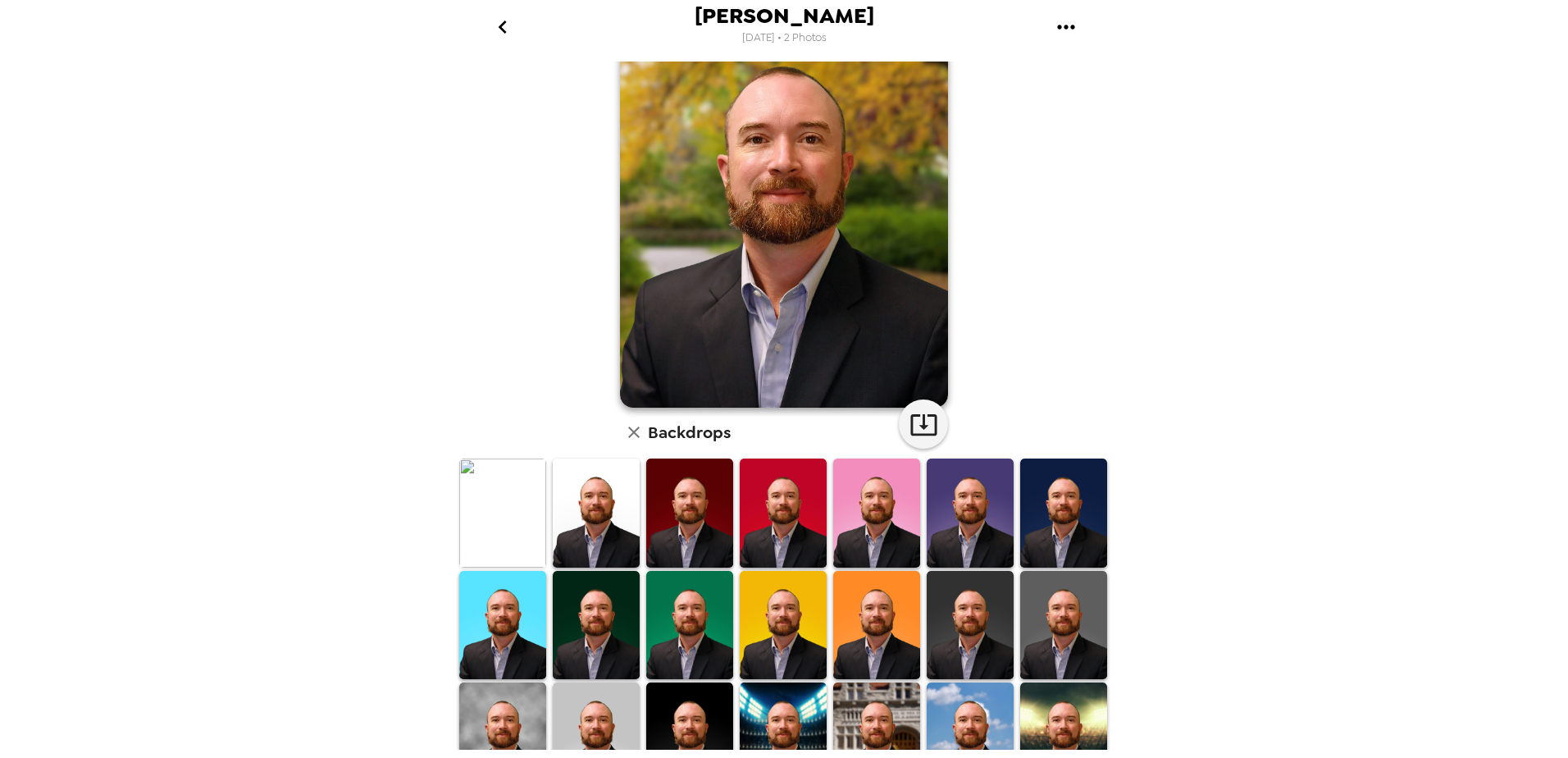
scroll to position [0, 0]
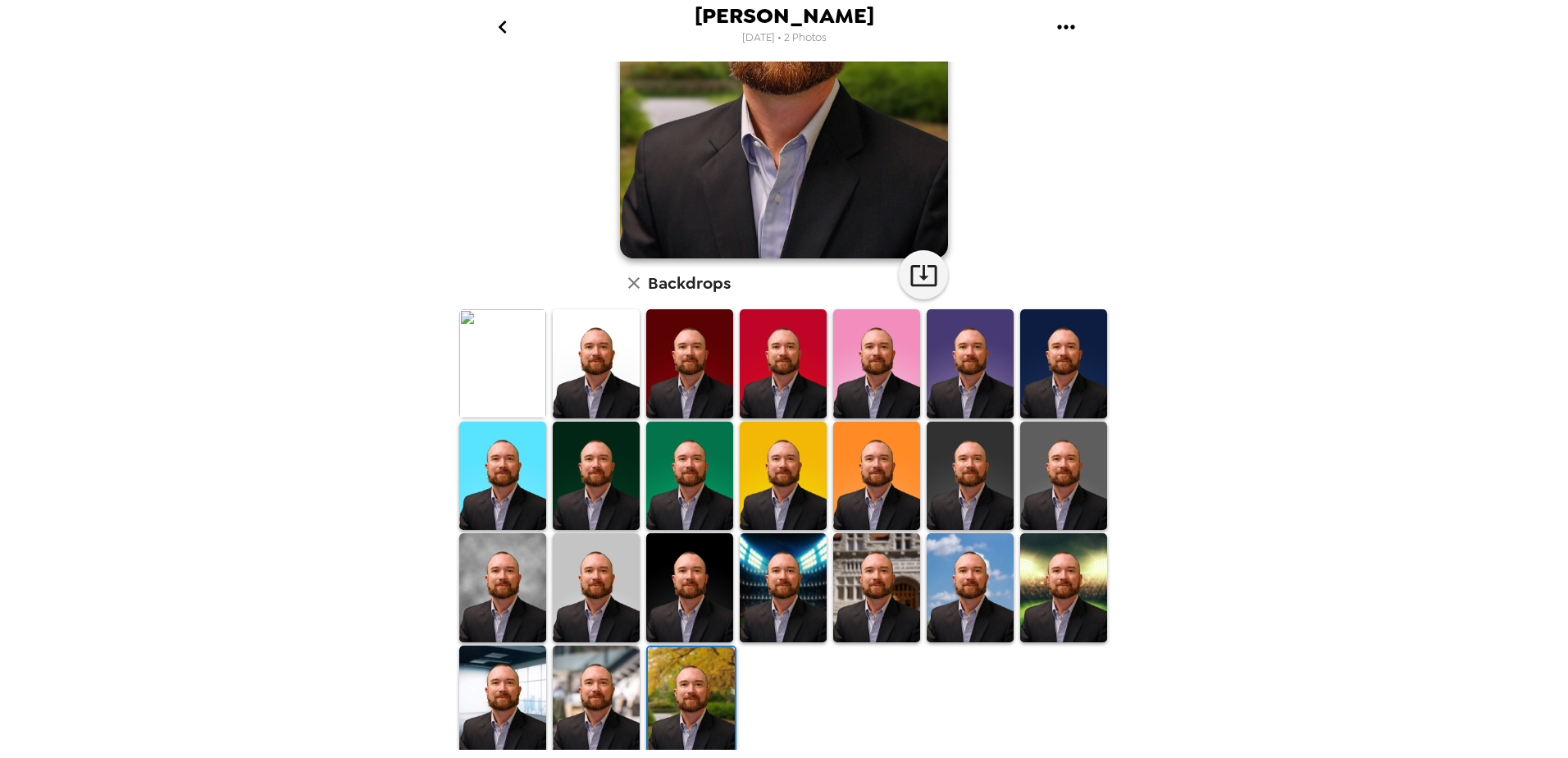
click at [581, 698] on img at bounding box center [596, 700] width 87 height 108
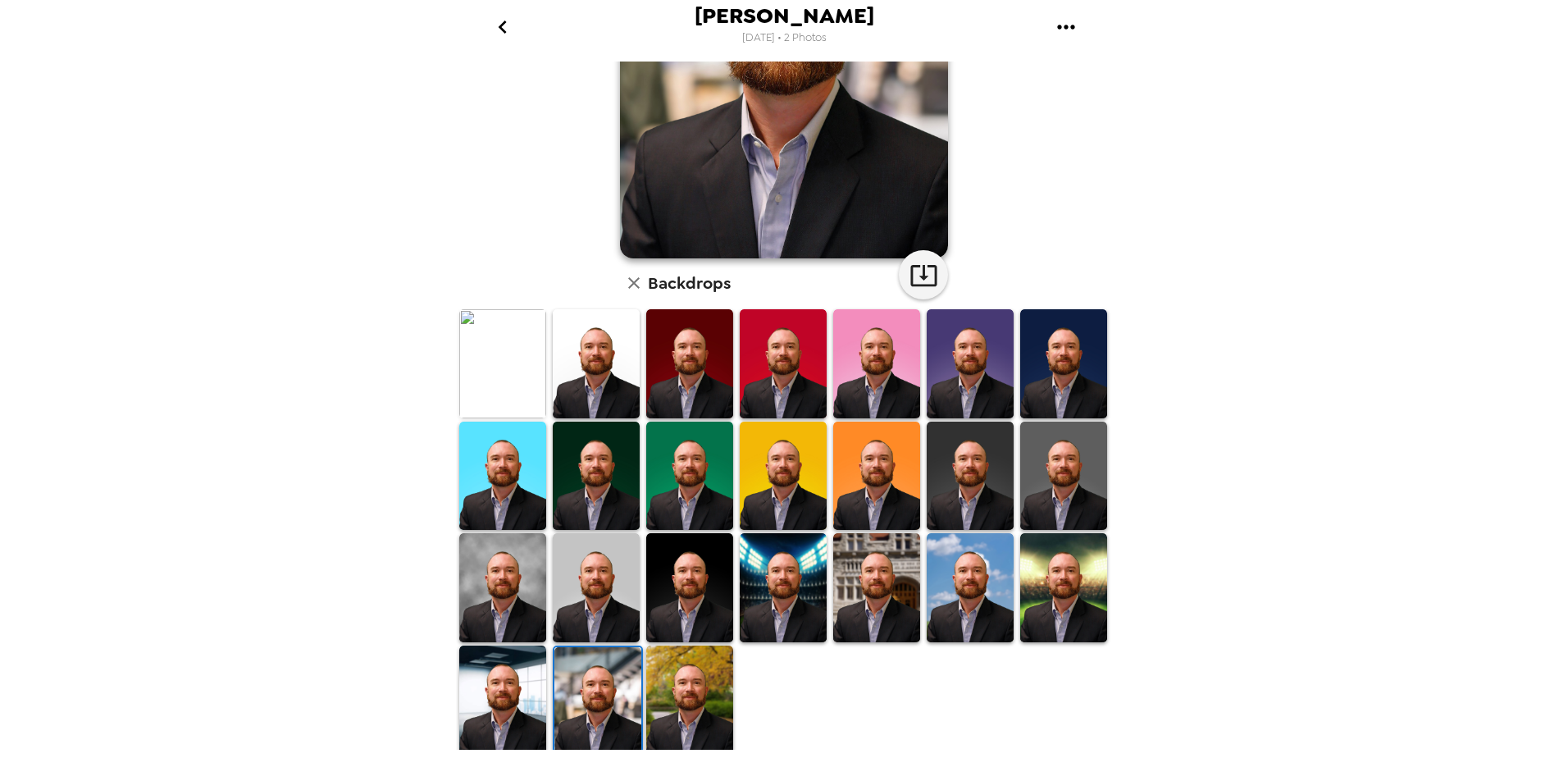
click at [504, 701] on img at bounding box center [502, 700] width 87 height 108
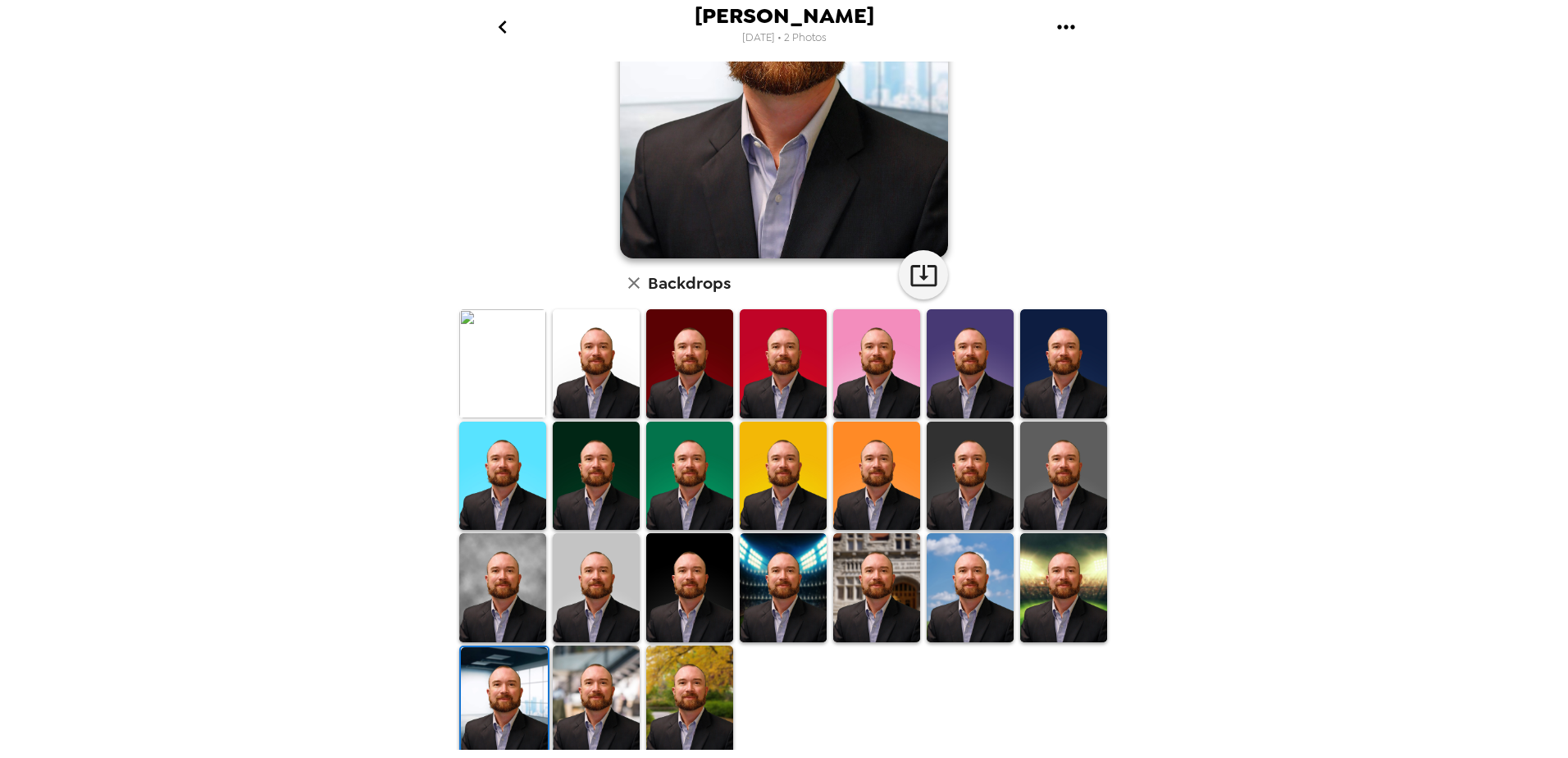
click at [601, 680] on img at bounding box center [596, 700] width 87 height 108
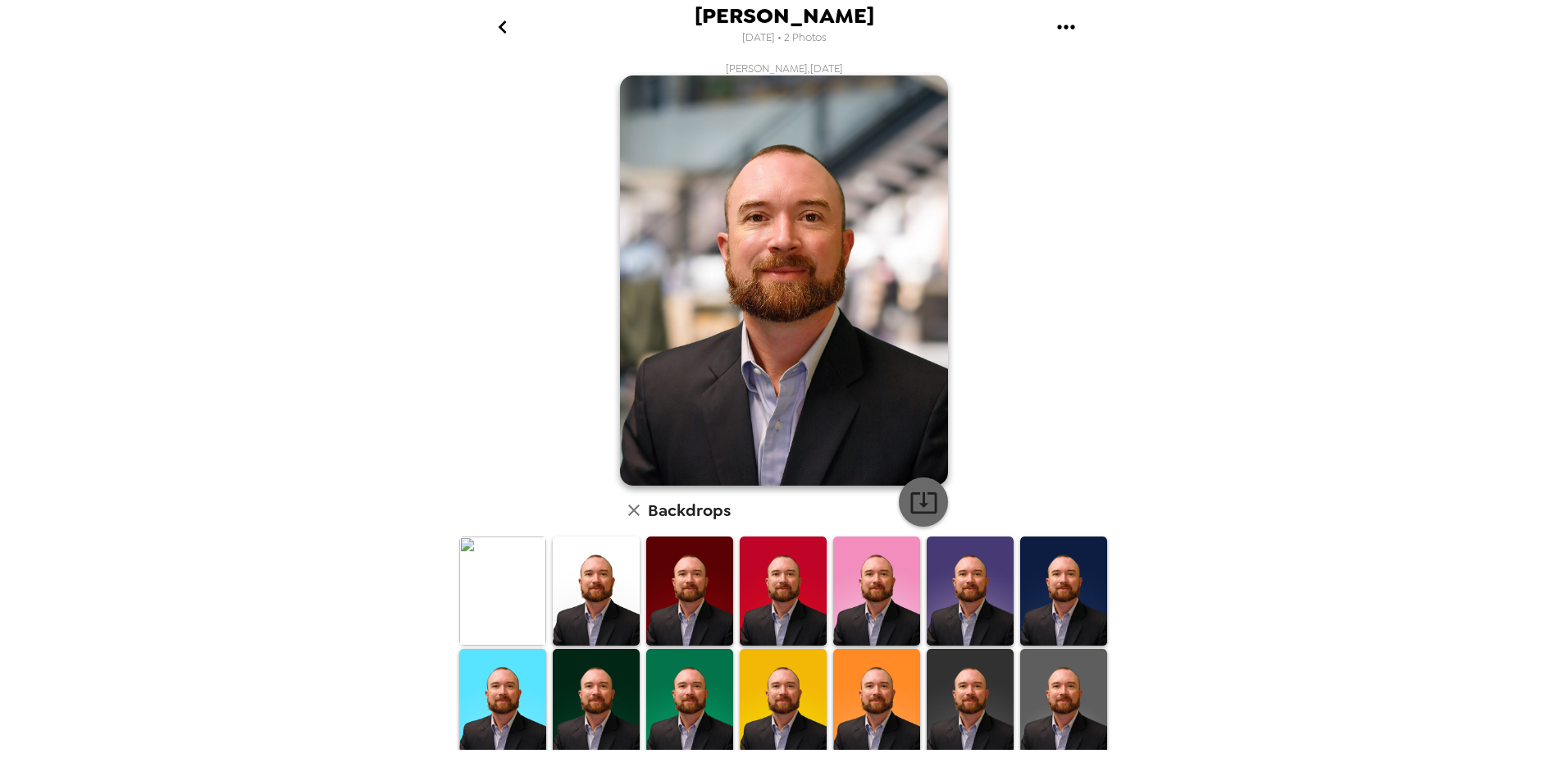
click at [914, 497] on icon "button" at bounding box center [923, 502] width 28 height 28
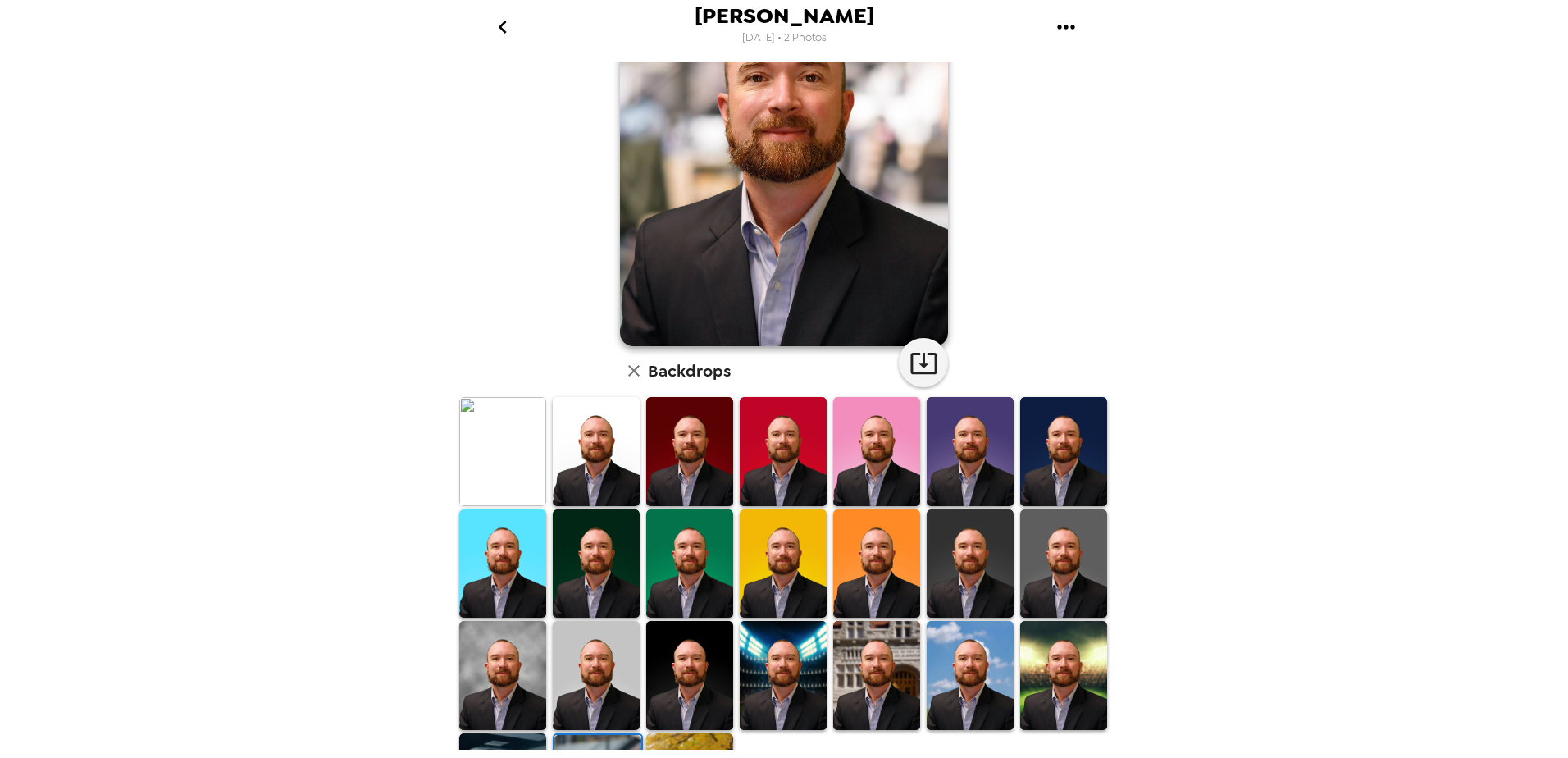
scroll to position [227, 0]
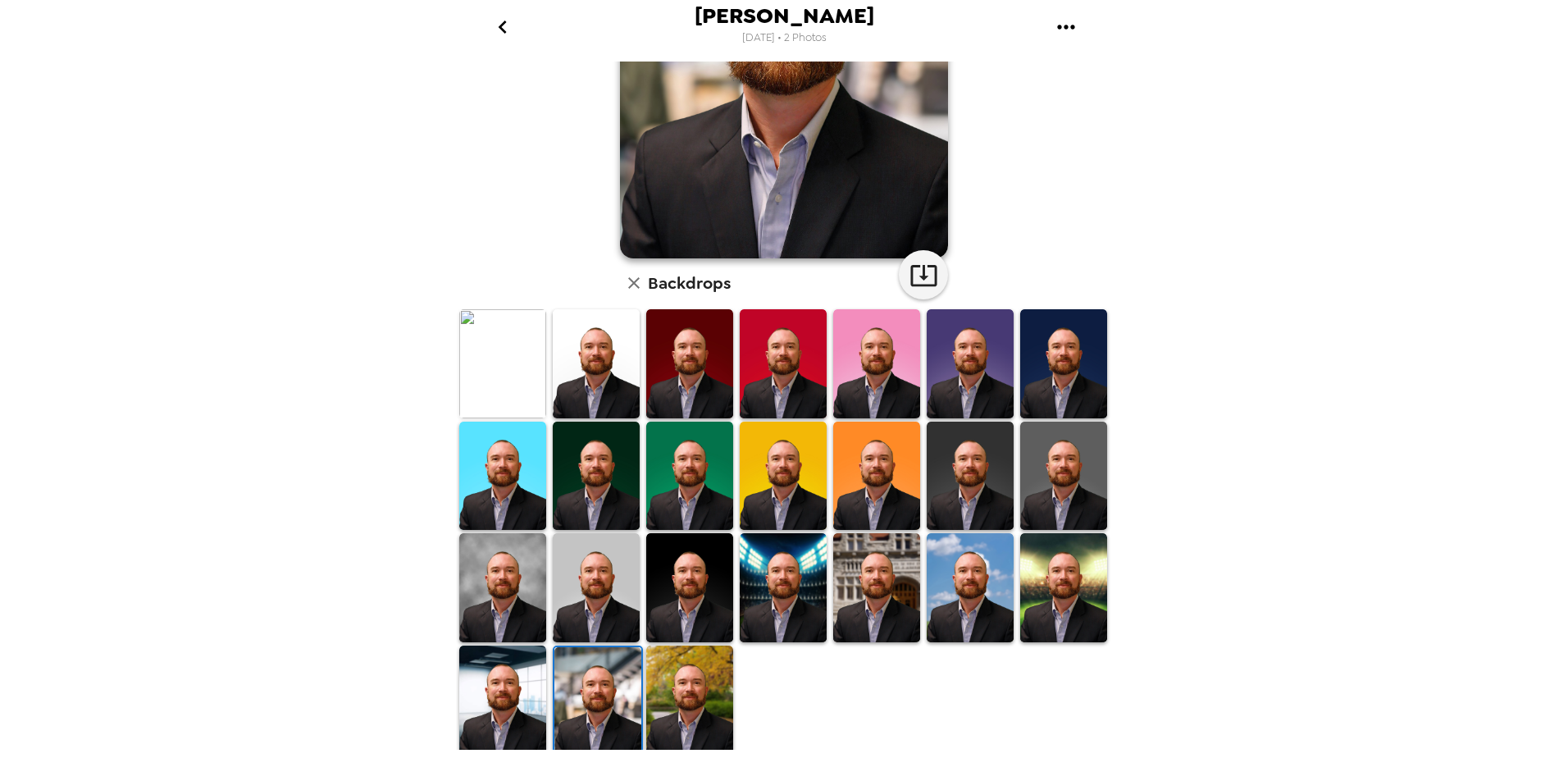
click at [525, 559] on img at bounding box center [502, 587] width 87 height 108
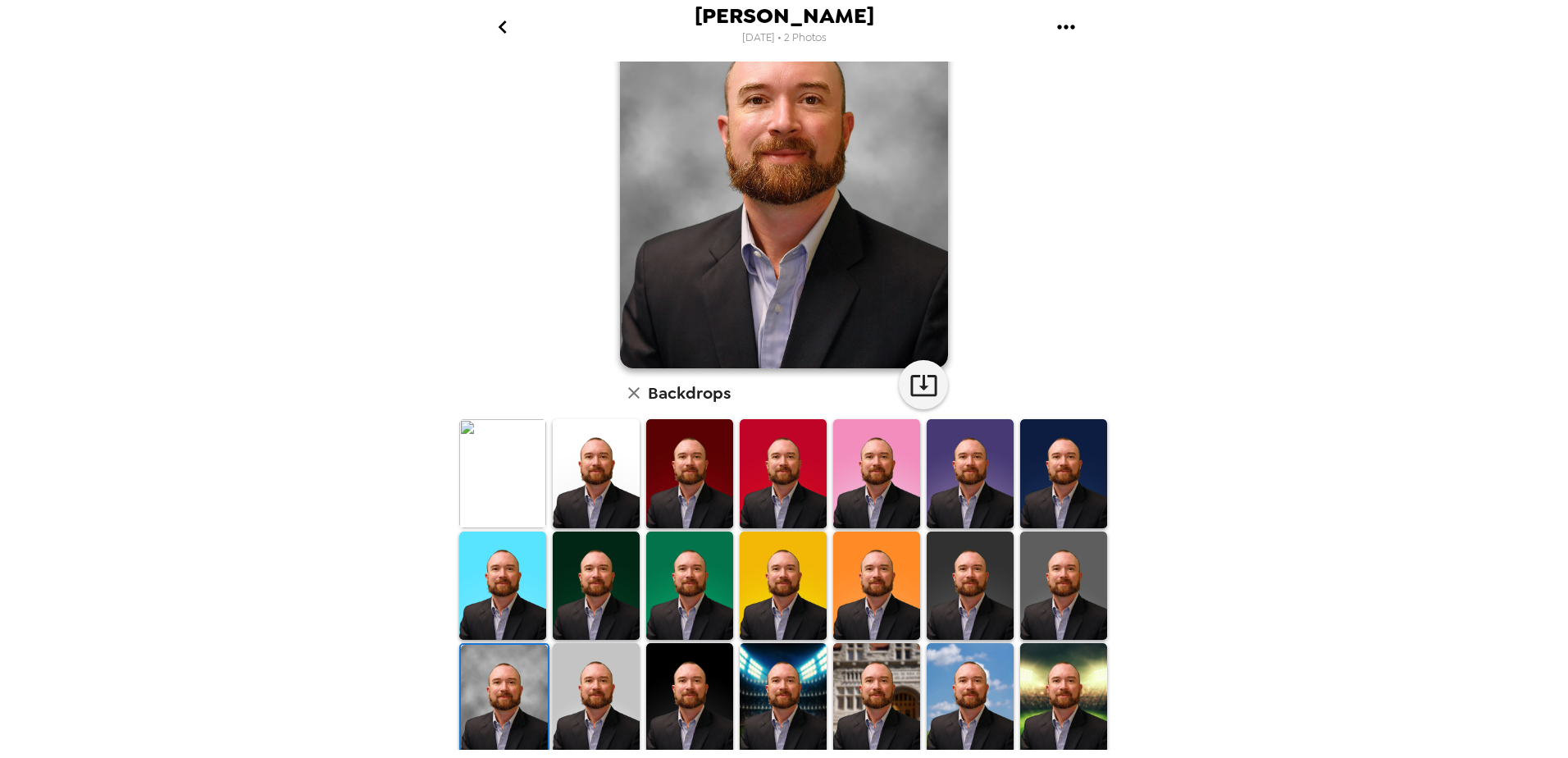
scroll to position [0, 0]
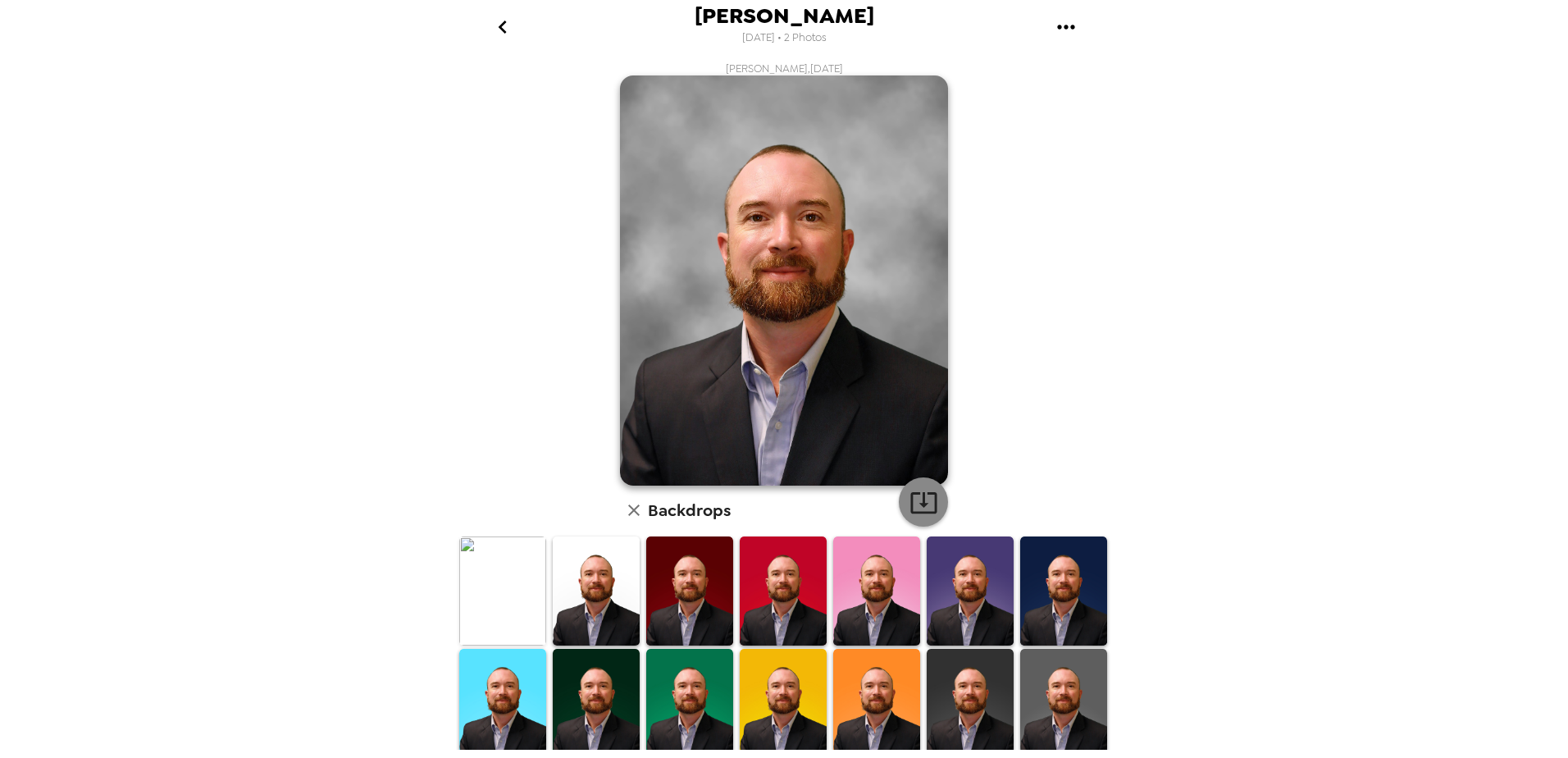
click at [920, 511] on icon "button" at bounding box center [923, 502] width 28 height 28
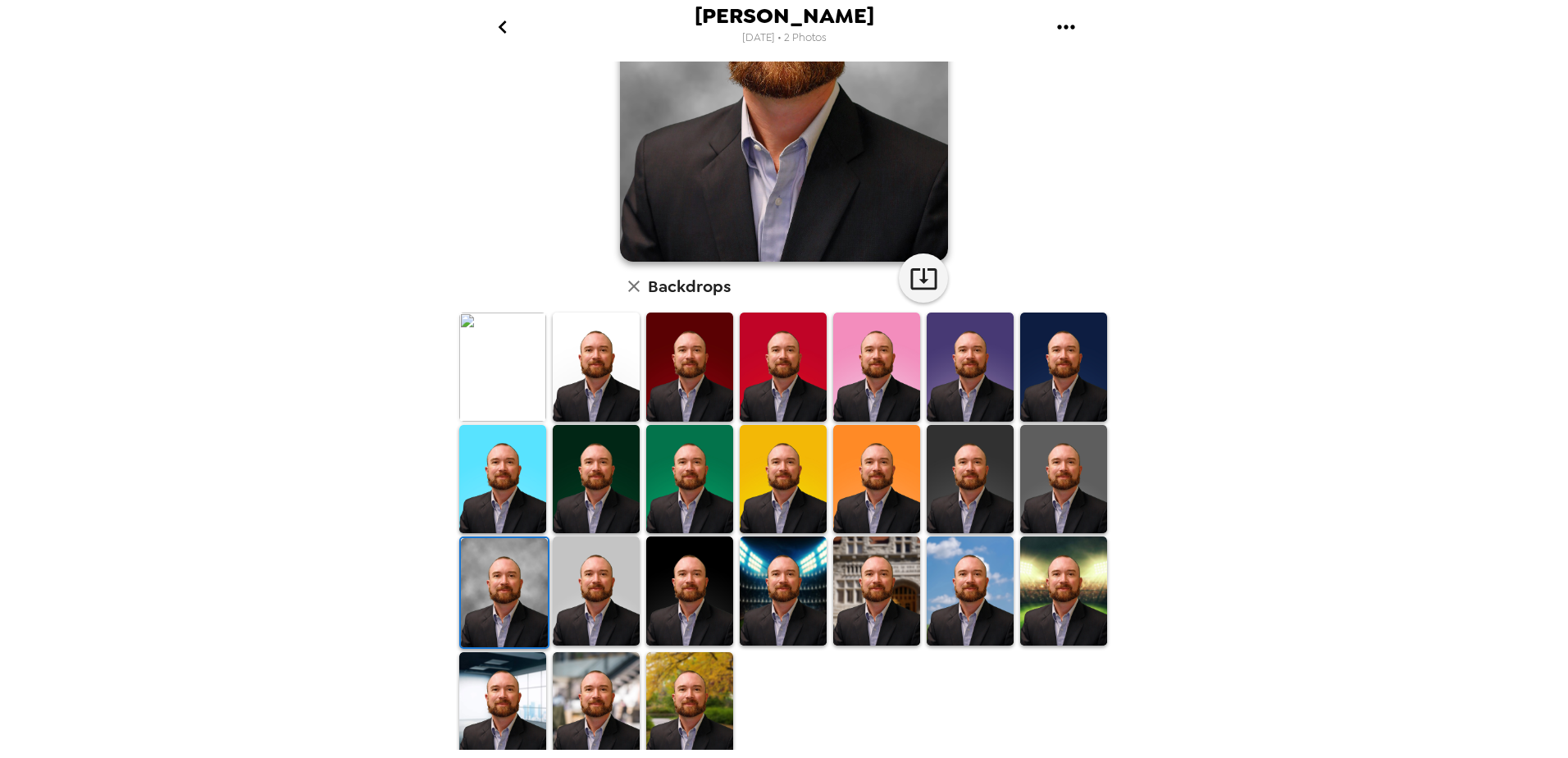
scroll to position [227, 0]
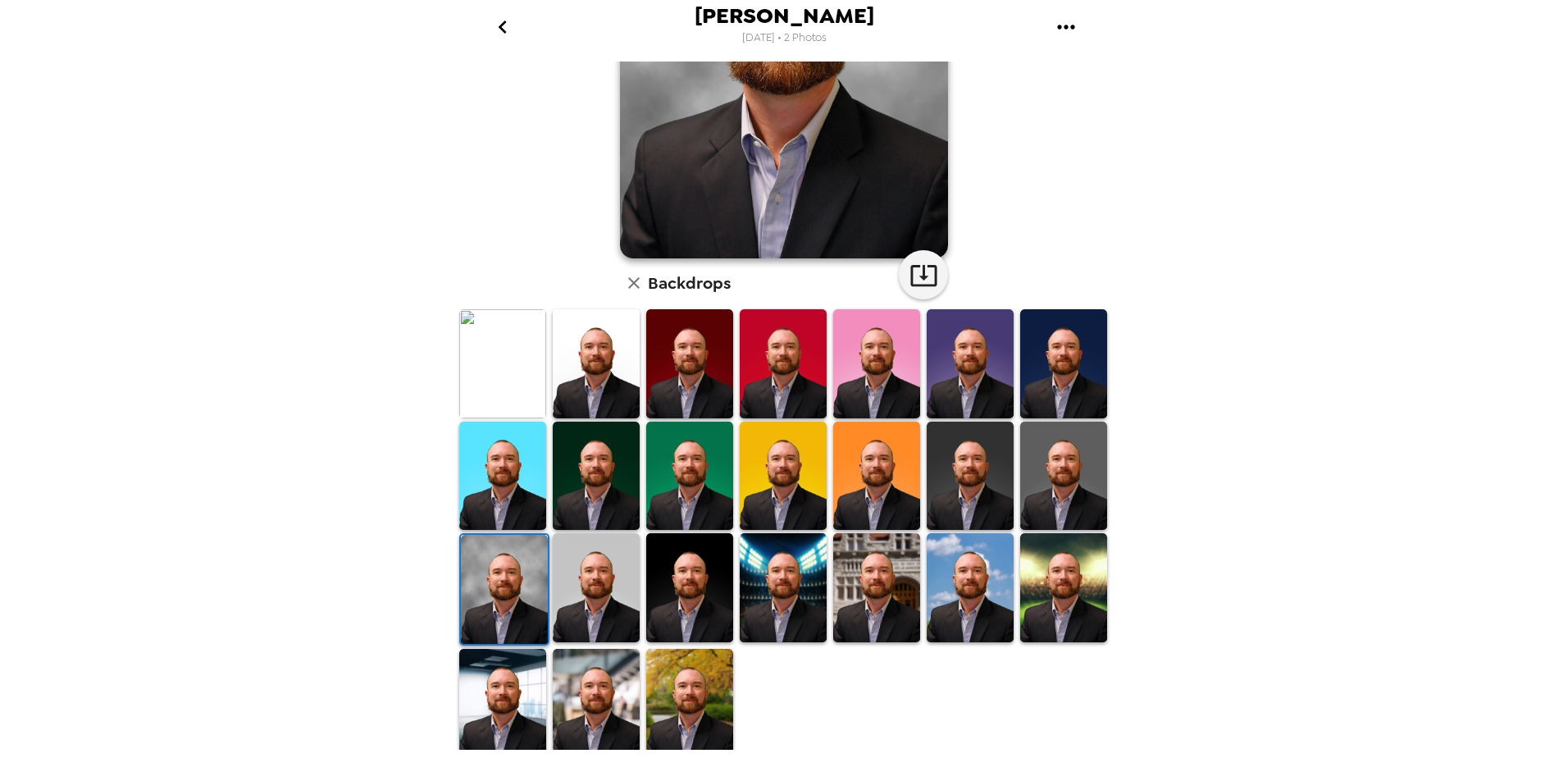
click at [607, 587] on img at bounding box center [596, 587] width 87 height 108
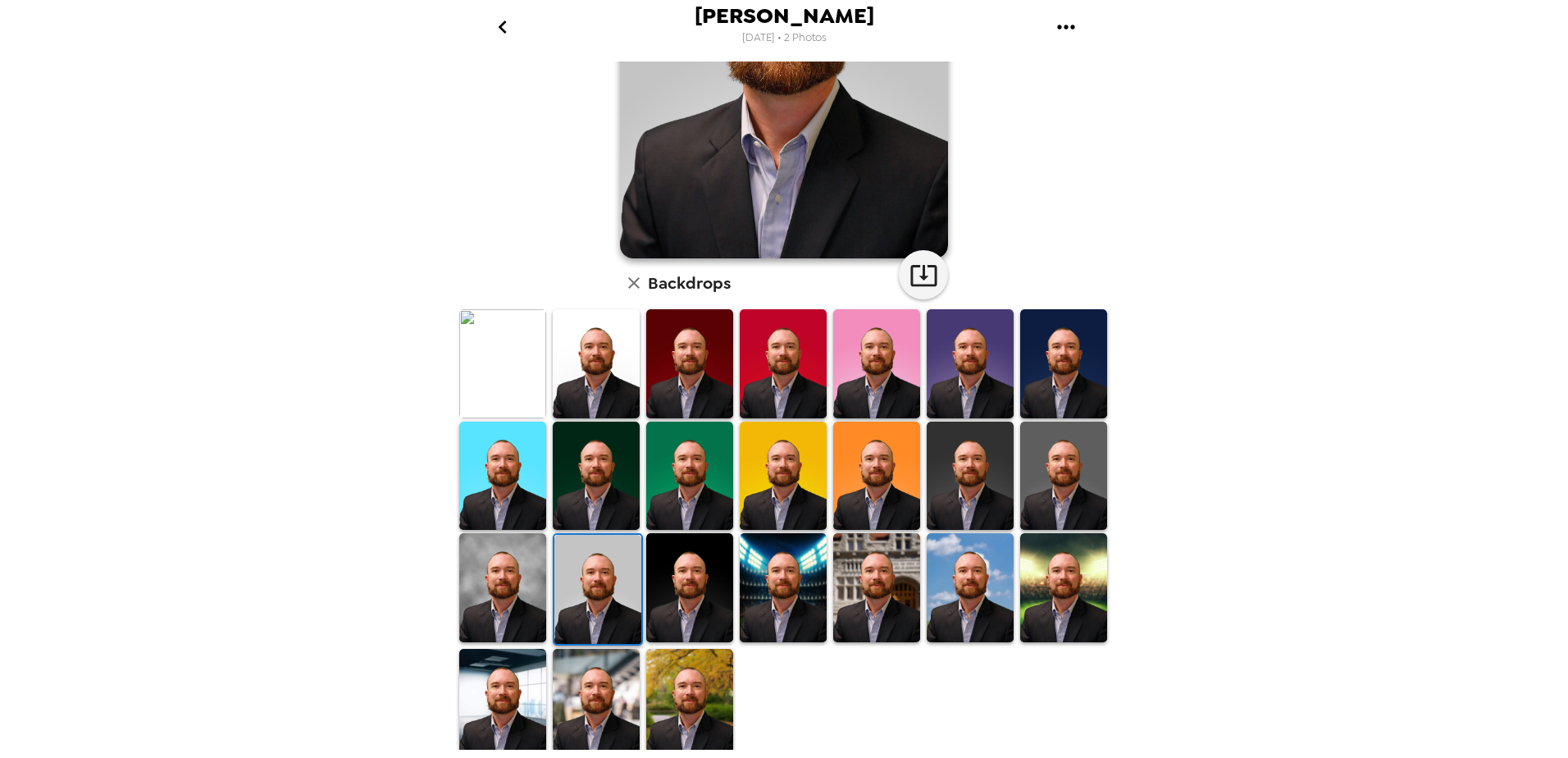
click at [582, 478] on img at bounding box center [596, 475] width 87 height 108
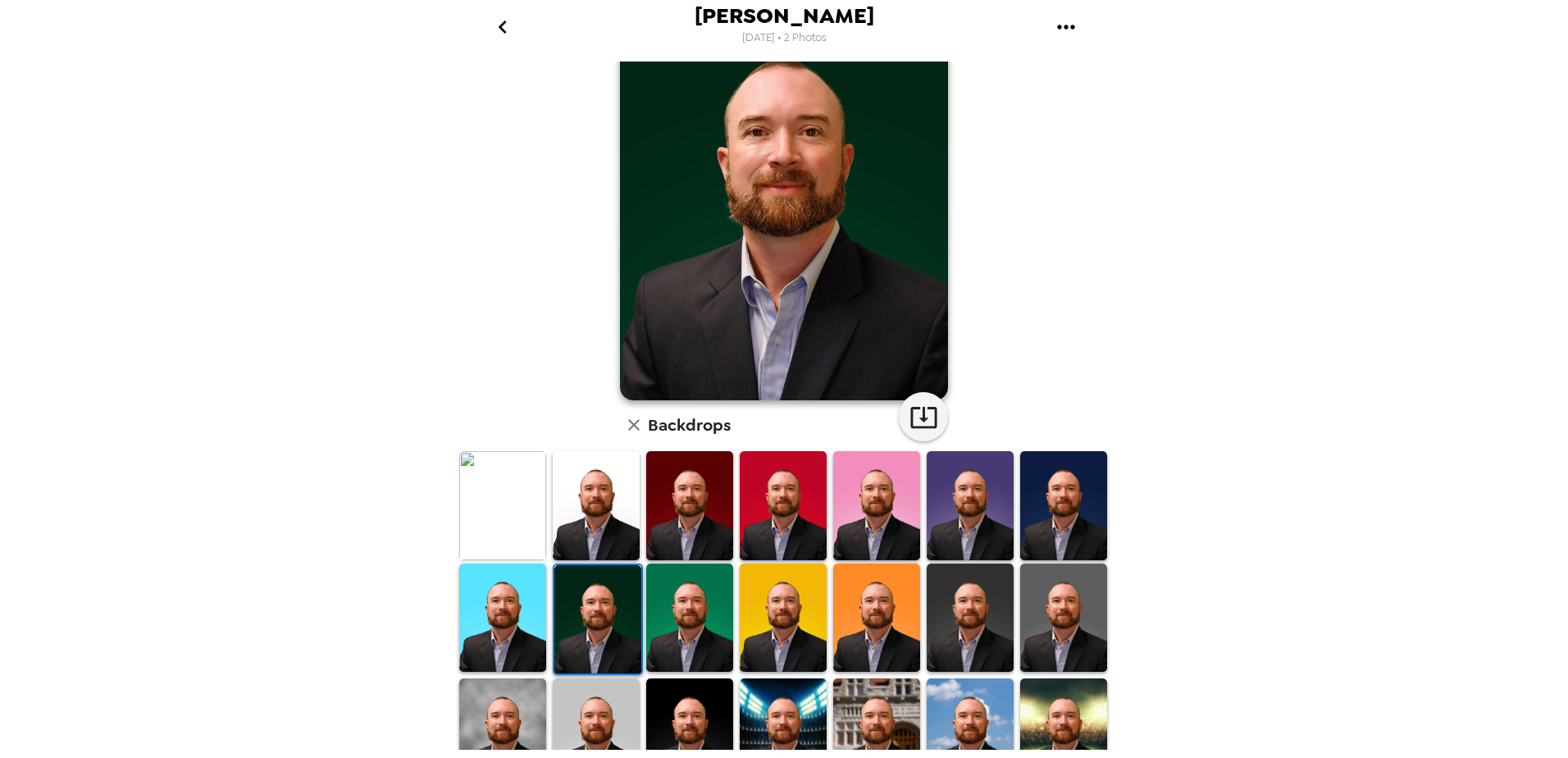
scroll to position [0, 0]
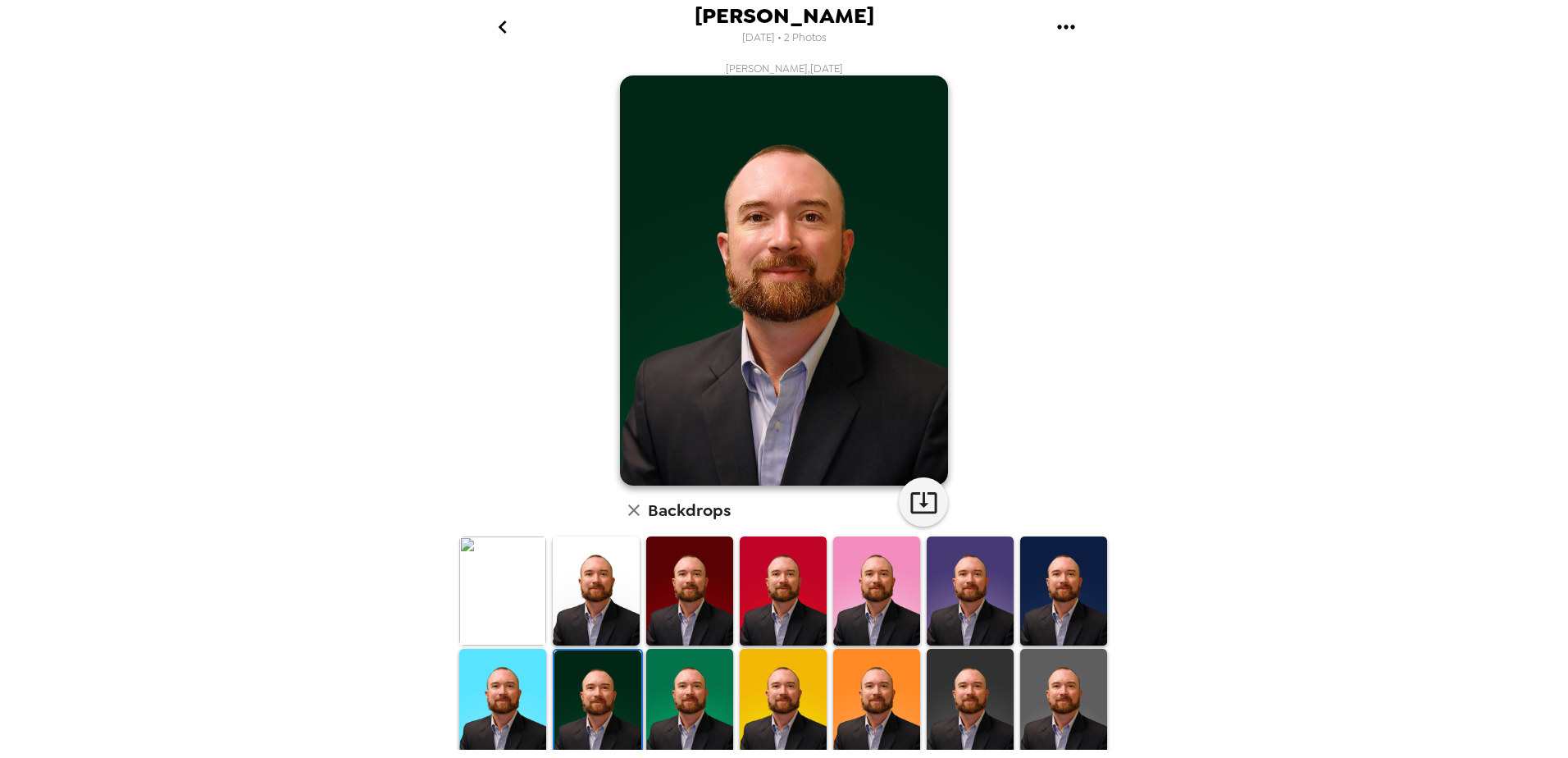
click at [923, 502] on icon "button" at bounding box center [923, 502] width 28 height 28
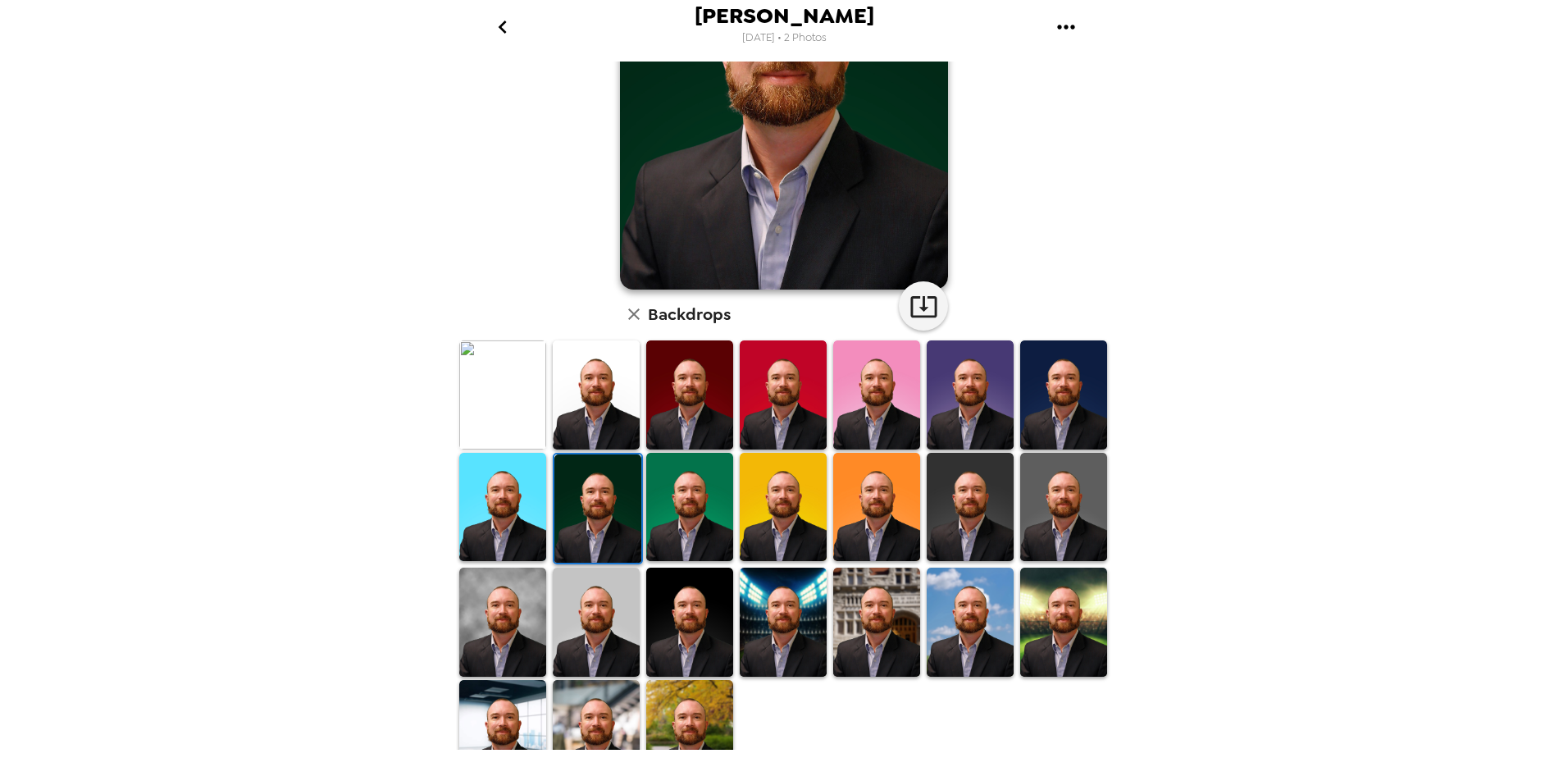
scroll to position [227, 0]
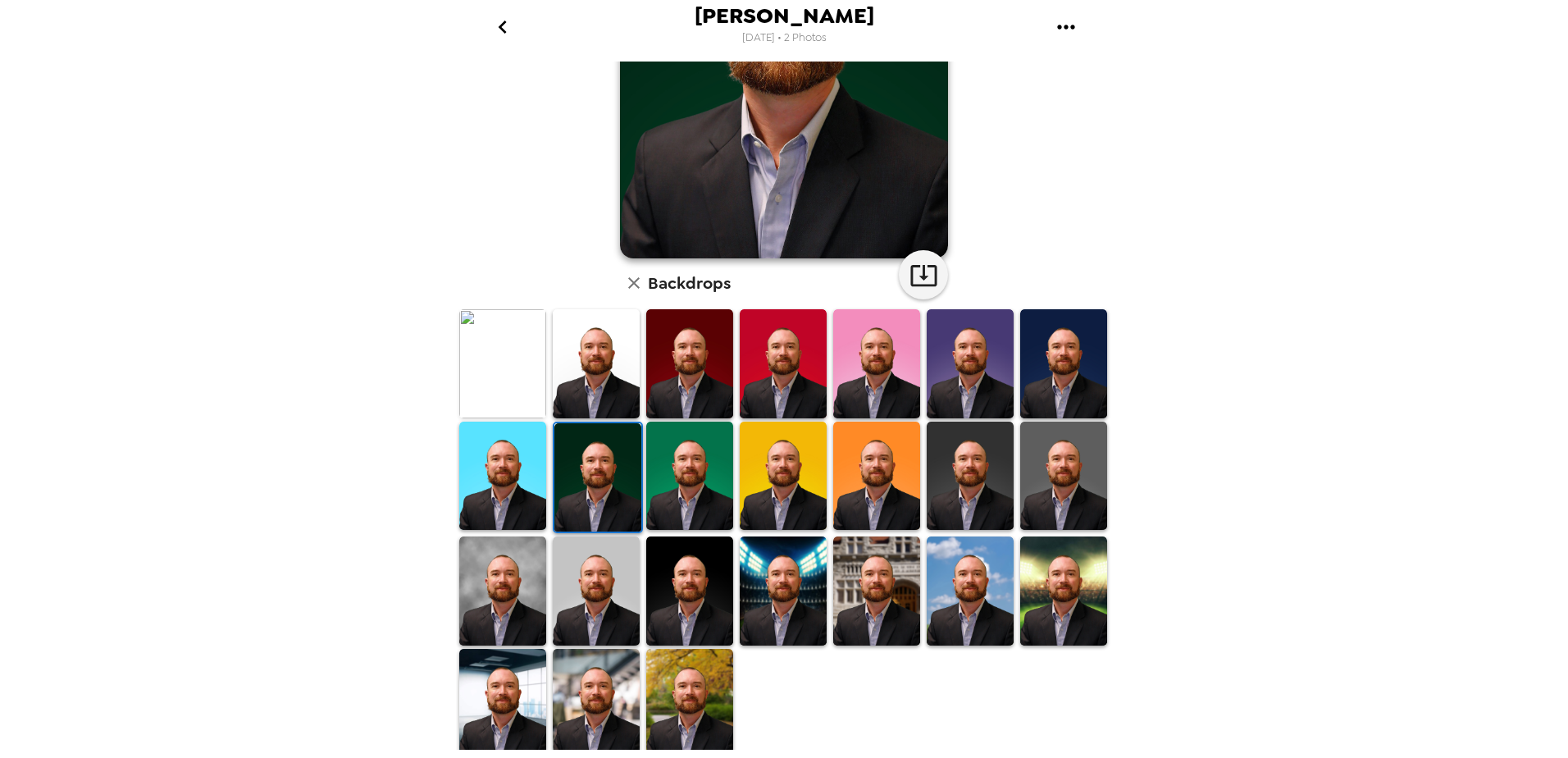
click at [711, 659] on img at bounding box center [689, 703] width 87 height 108
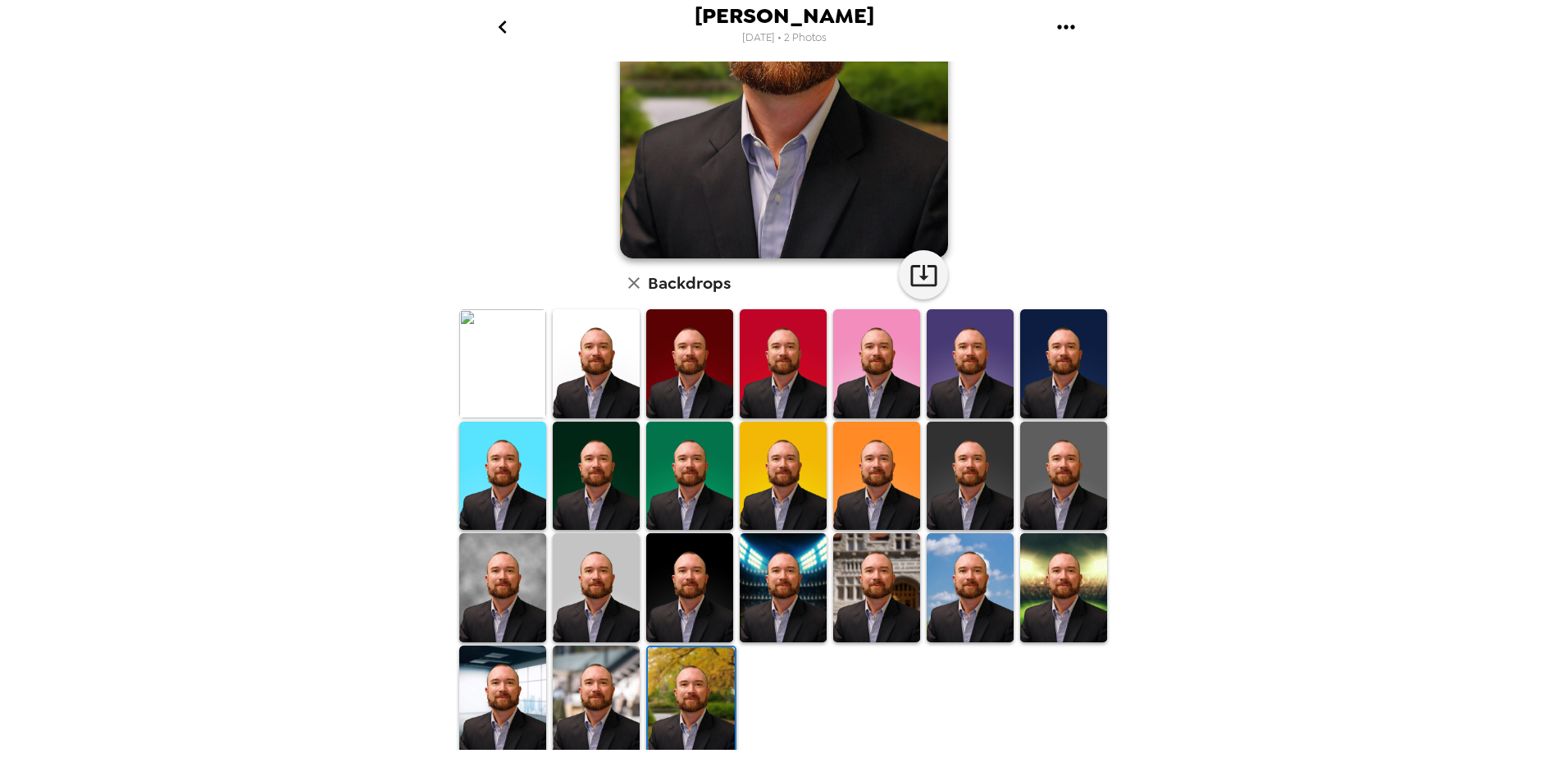
click at [710, 562] on img at bounding box center [689, 587] width 87 height 108
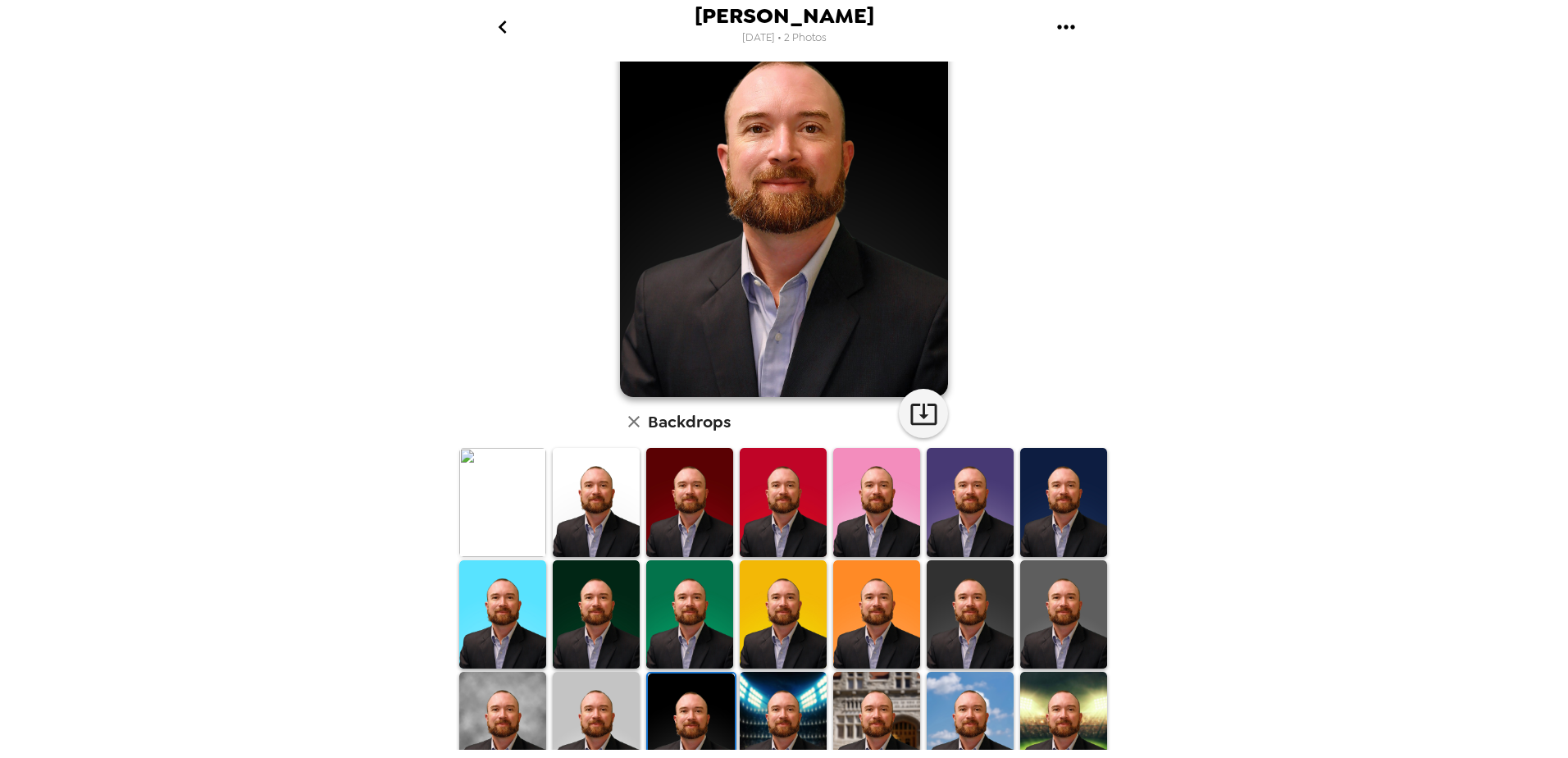
scroll to position [0, 0]
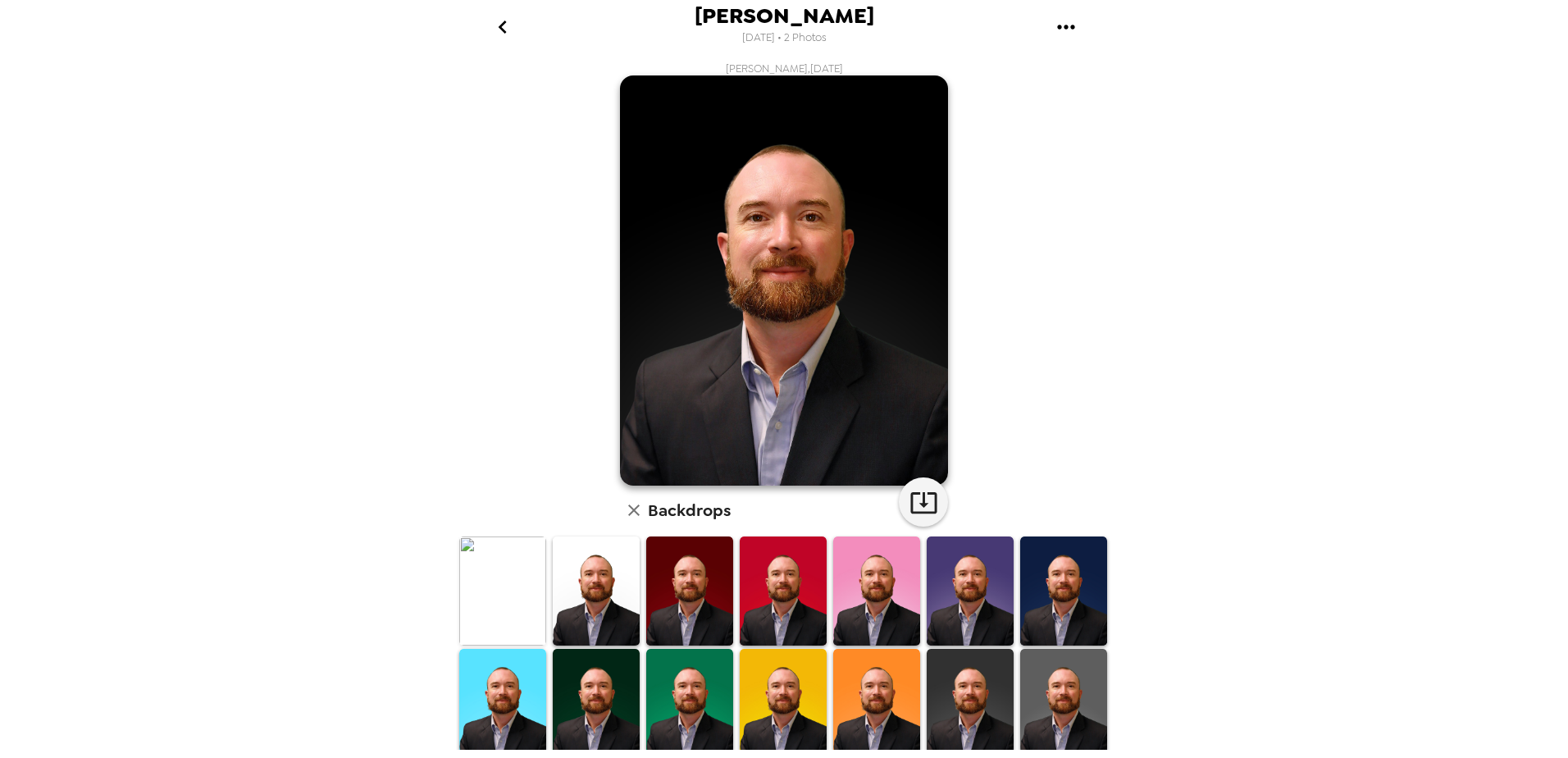
click at [1049, 682] on img at bounding box center [1063, 703] width 87 height 108
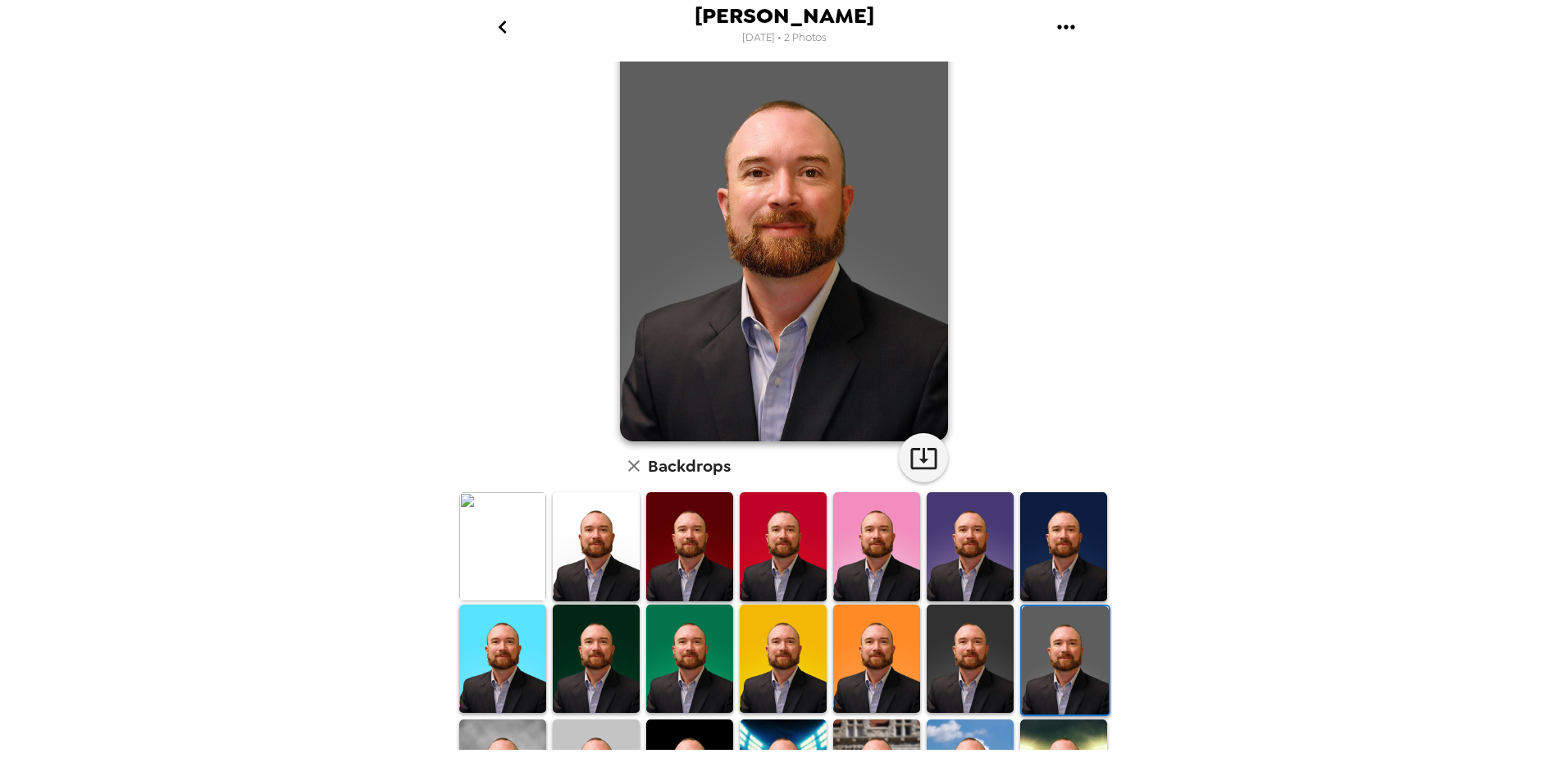
scroll to position [82, 0]
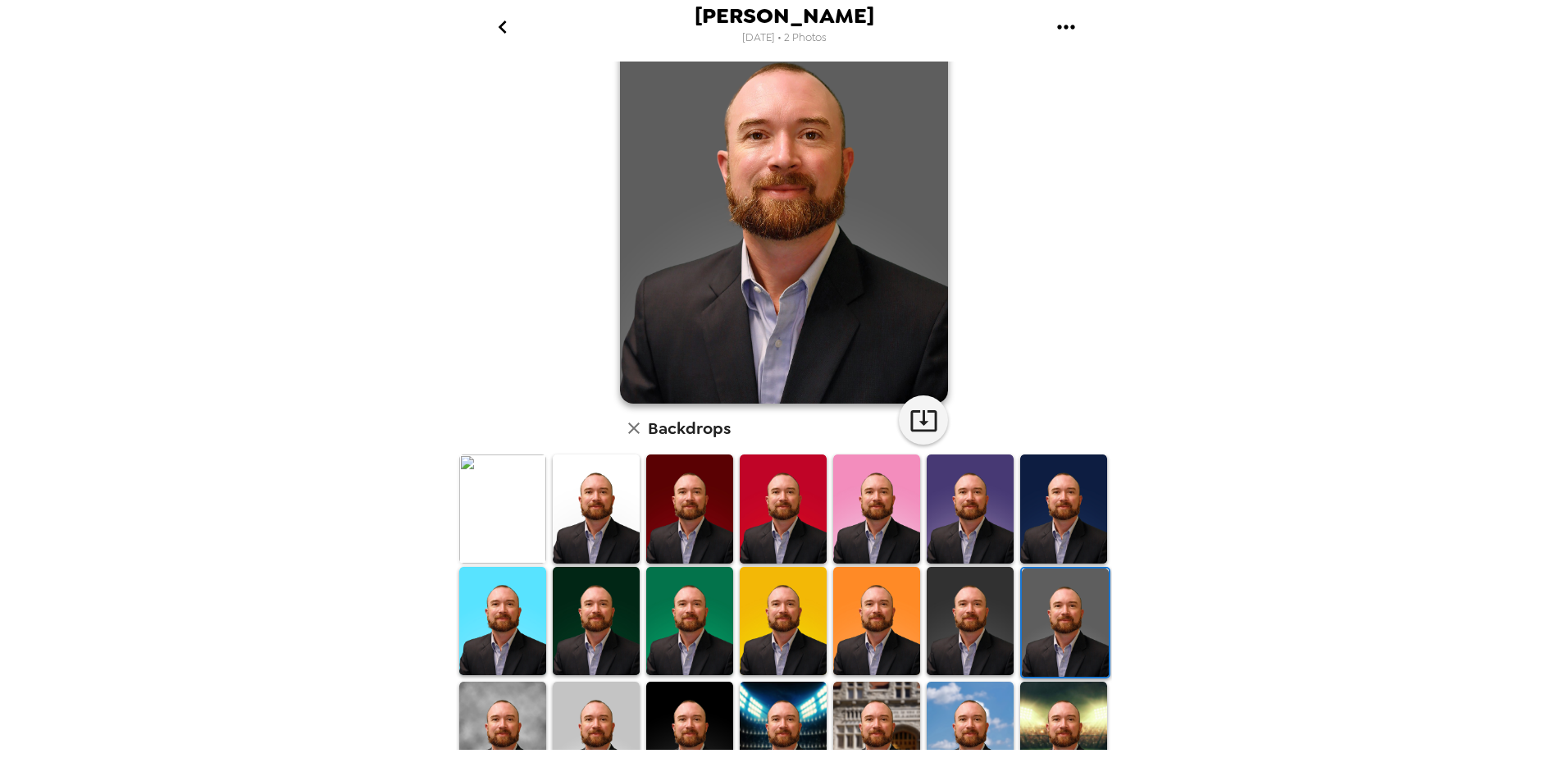
click at [517, 519] on img at bounding box center [502, 509] width 87 height 108
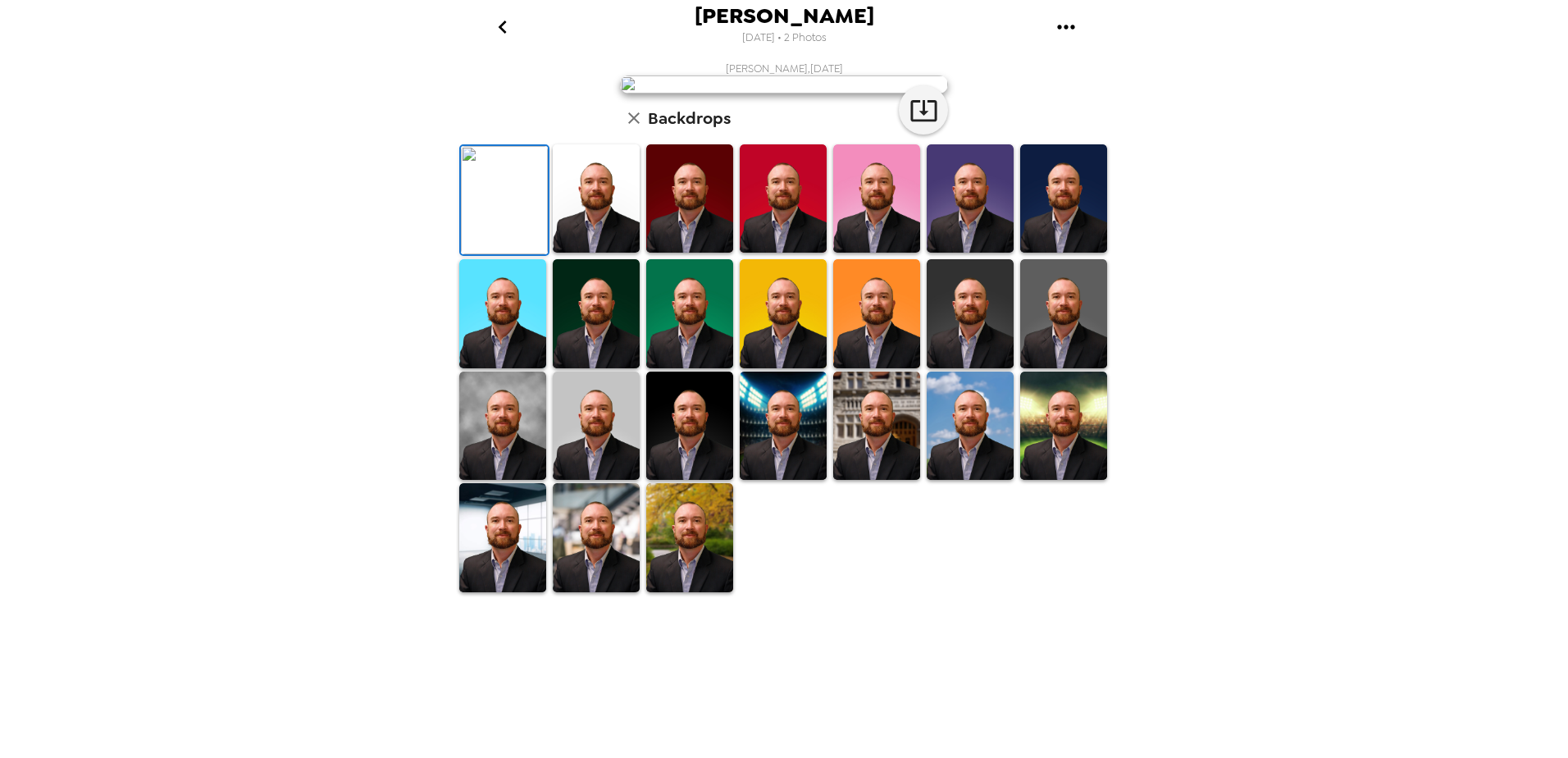
scroll to position [0, 0]
click at [501, 27] on icon "go back" at bounding box center [502, 27] width 26 height 27
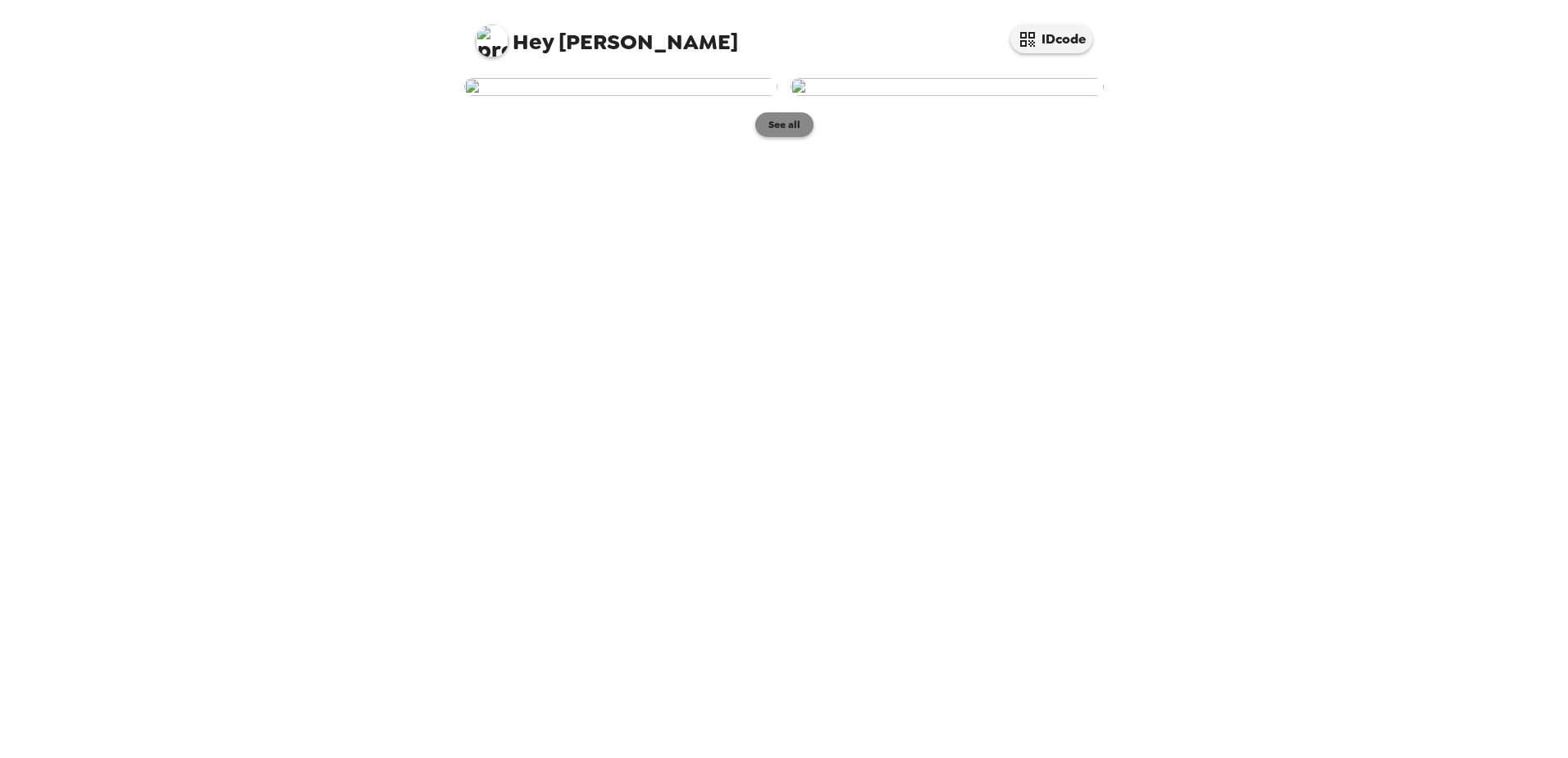
click at [778, 137] on button "See all" at bounding box center [784, 124] width 58 height 25
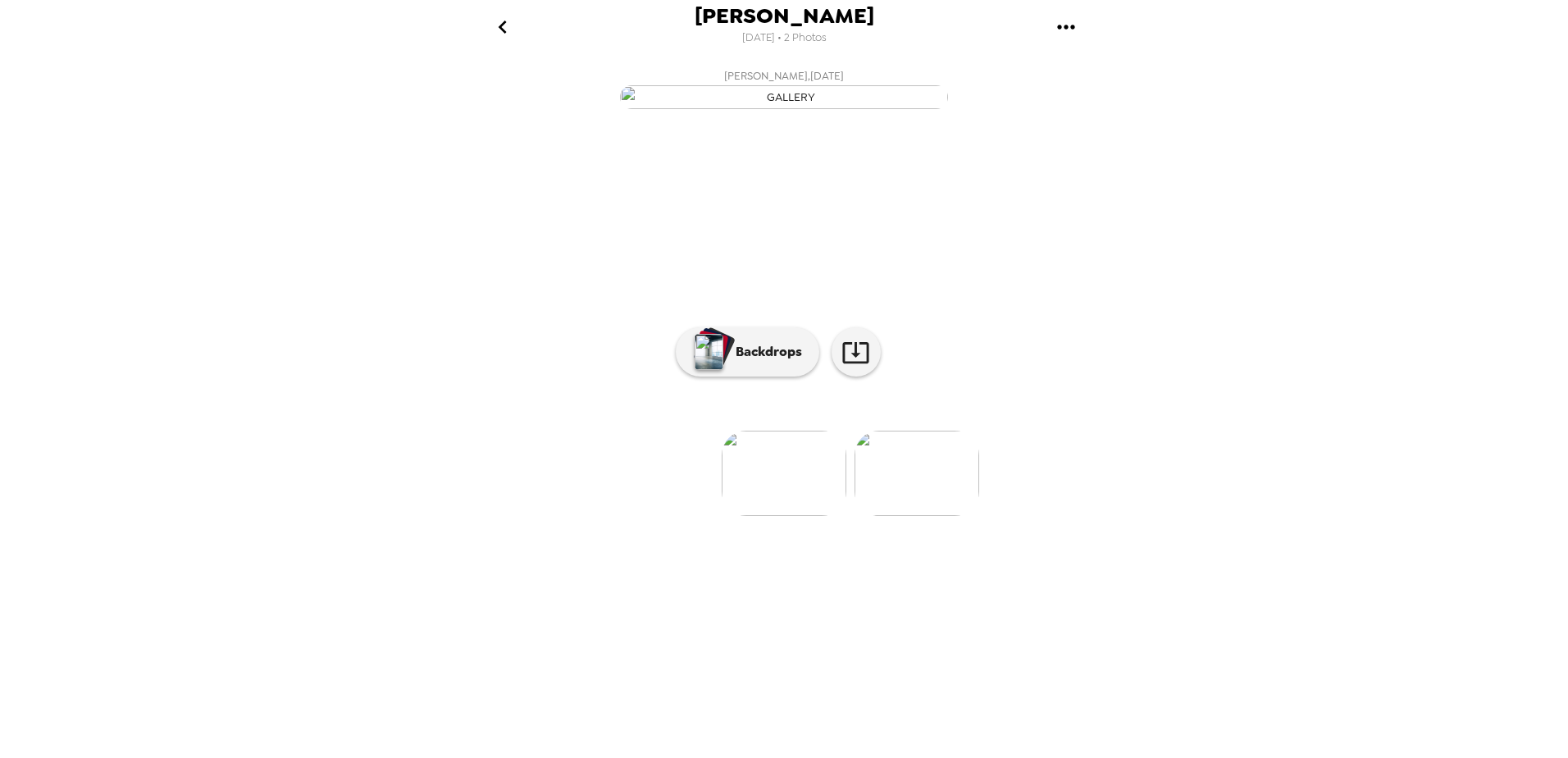
click at [495, 24] on icon "go back" at bounding box center [502, 27] width 26 height 27
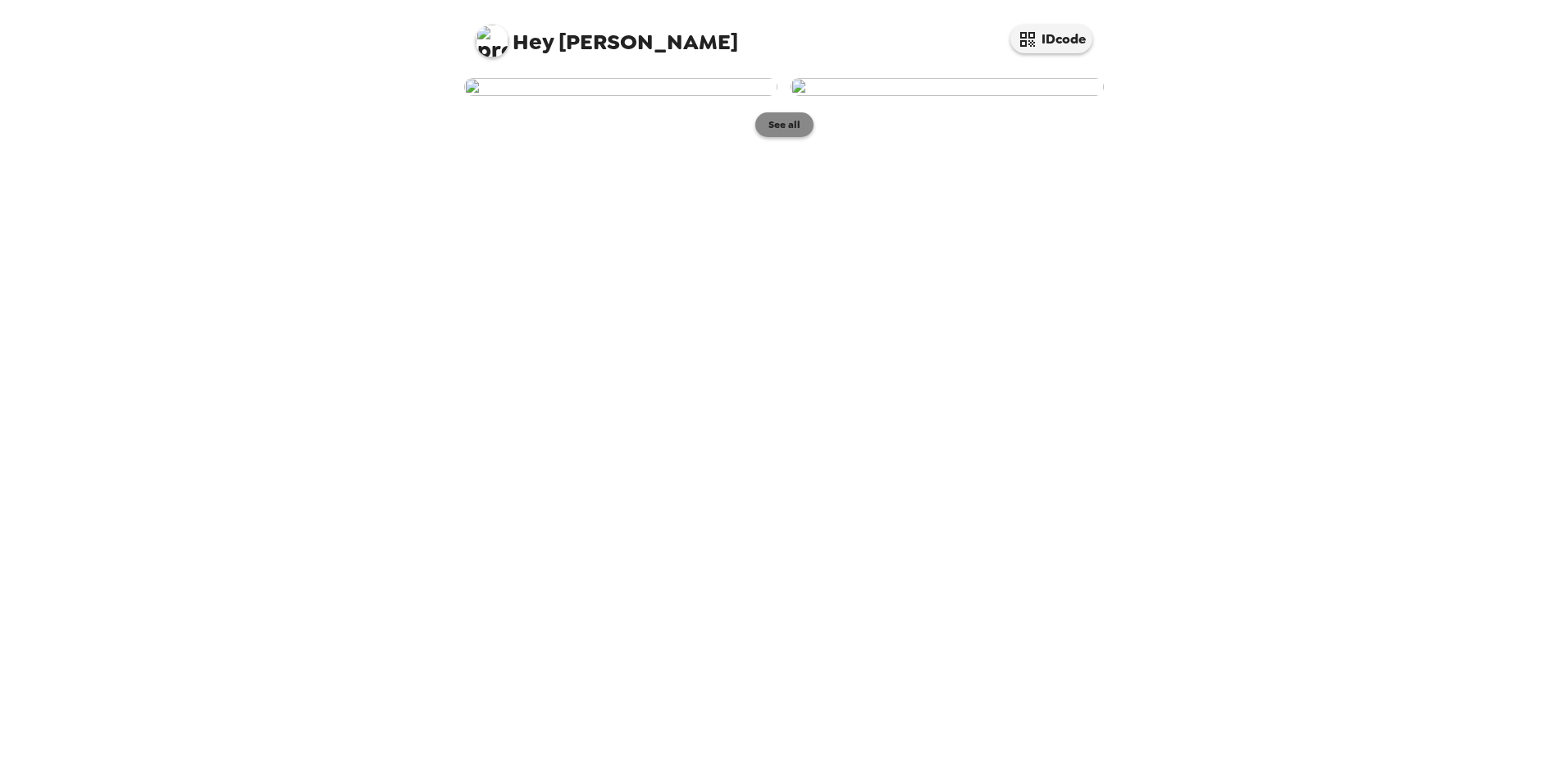
click at [775, 137] on button "See all" at bounding box center [784, 124] width 58 height 25
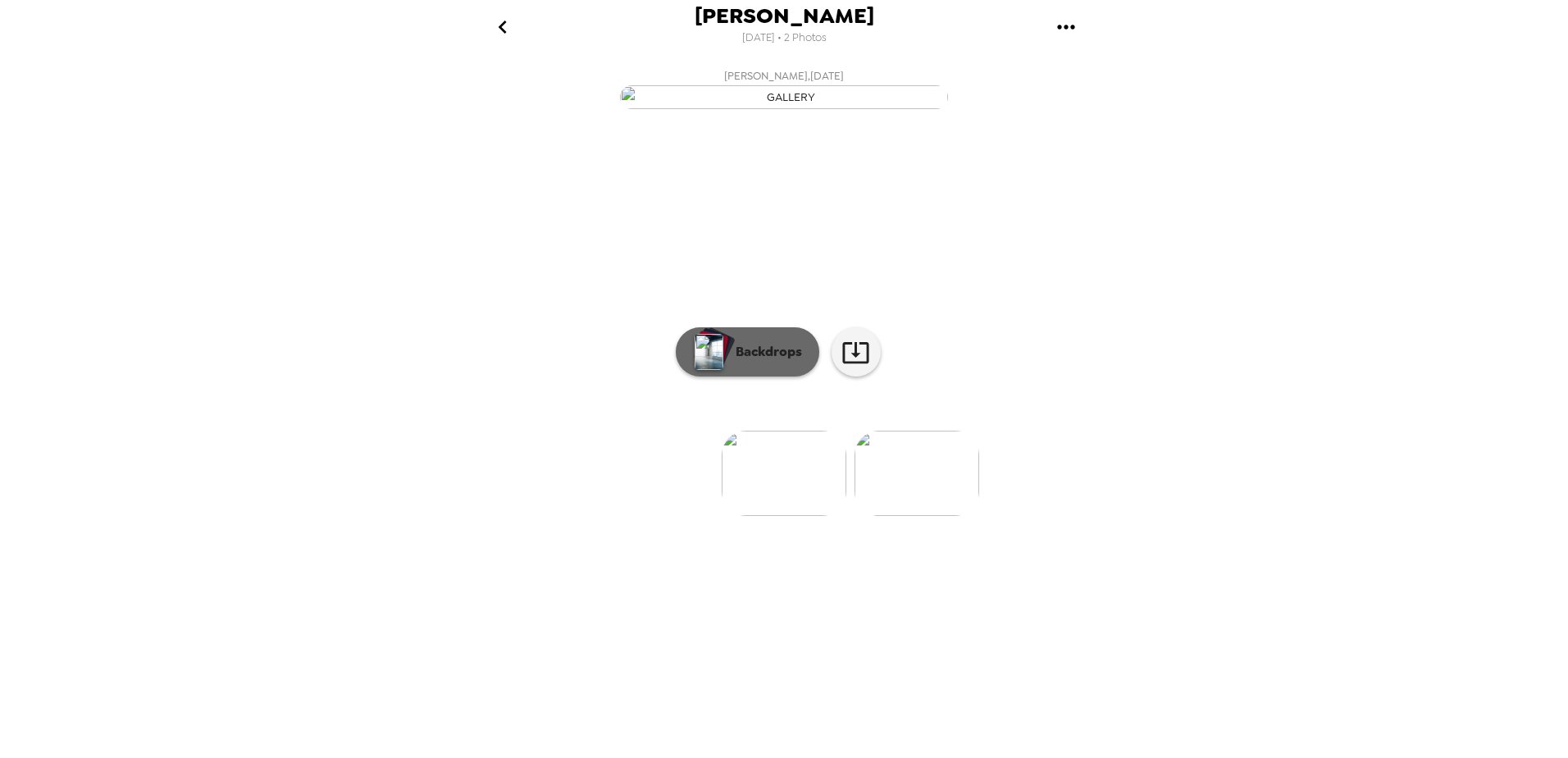
click at [766, 361] on p "Backdrops" at bounding box center [764, 352] width 75 height 20
